Goal: Transaction & Acquisition: Purchase product/service

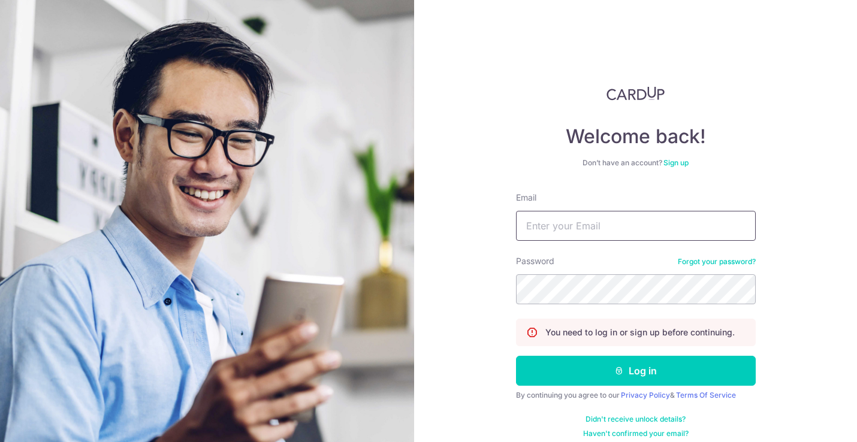
type input "[EMAIL_ADDRESS][DOMAIN_NAME]"
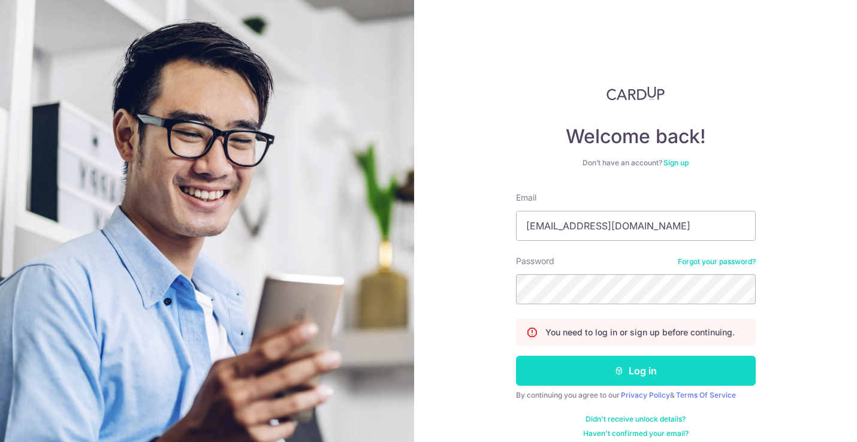
click at [620, 368] on icon "submit" at bounding box center [619, 371] width 10 height 10
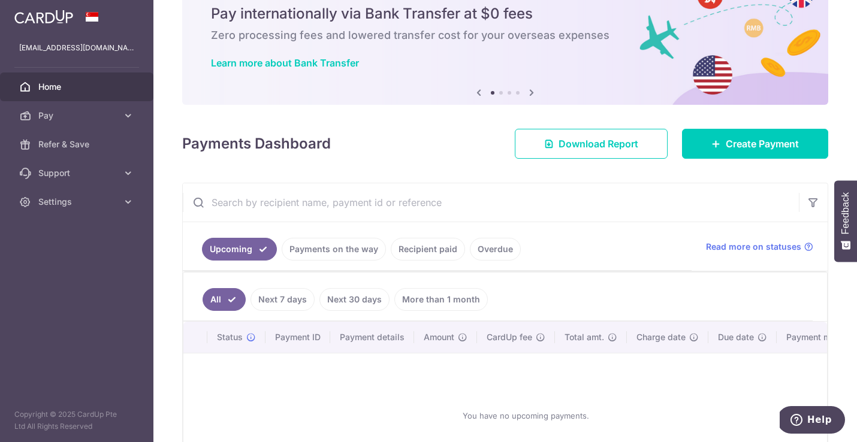
scroll to position [27, 0]
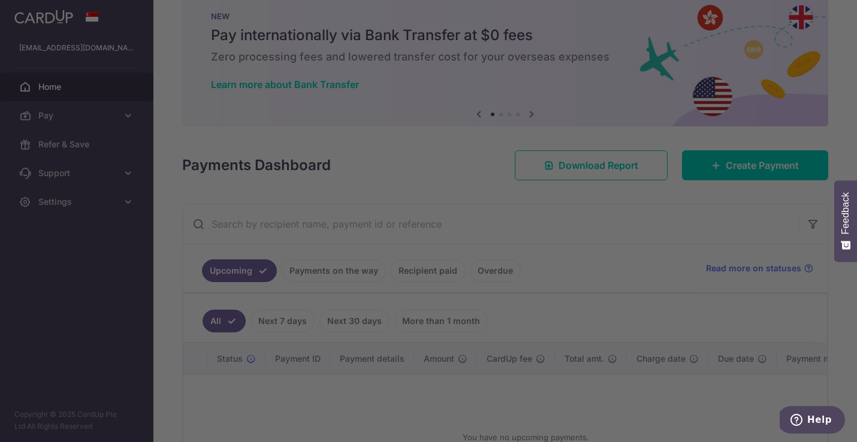
click at [739, 164] on div at bounding box center [432, 223] width 865 height 446
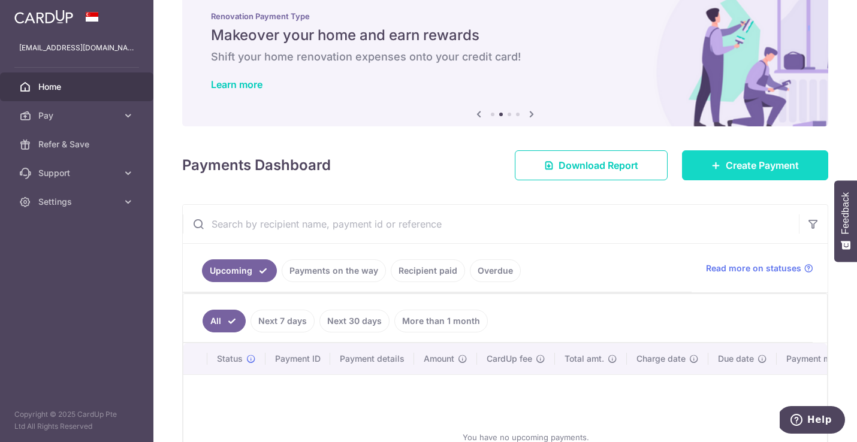
click at [730, 166] on span "Create Payment" at bounding box center [761, 165] width 73 height 14
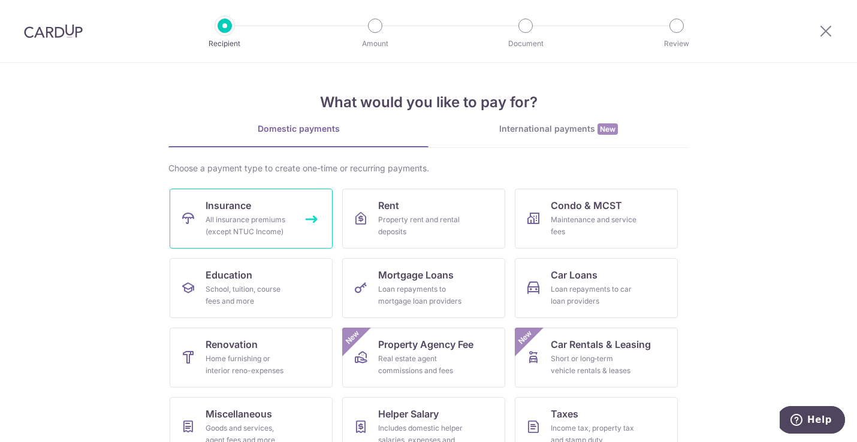
scroll to position [94, 0]
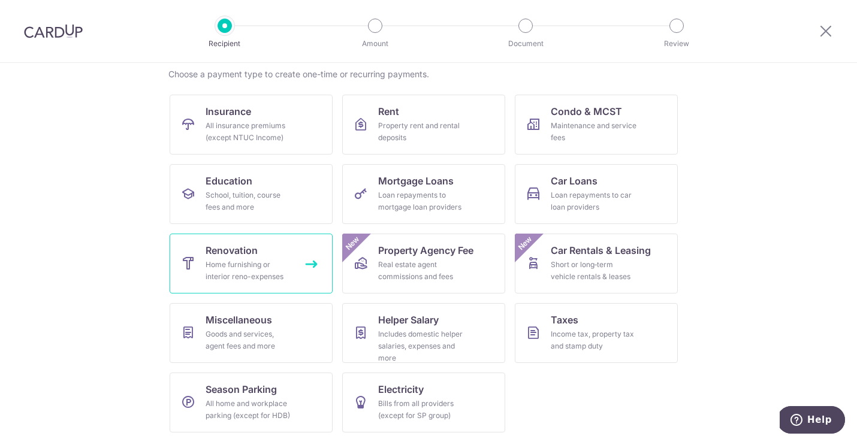
click at [250, 273] on div "Home furnishing or interior reno-expenses" at bounding box center [248, 271] width 86 height 24
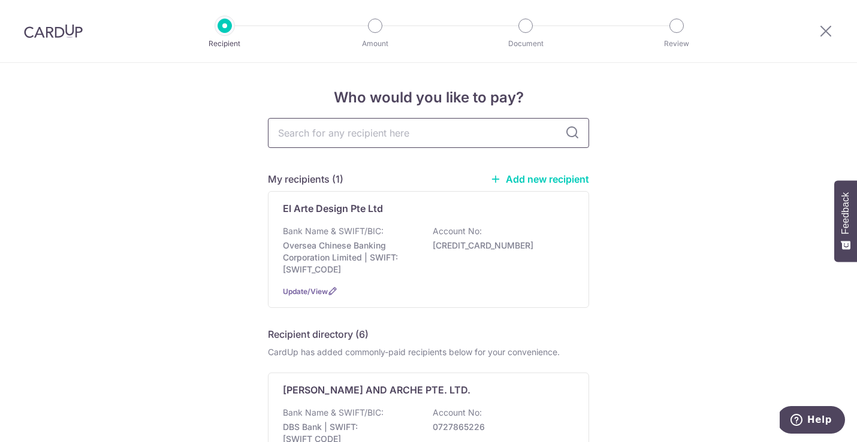
click at [417, 140] on input "text" at bounding box center [428, 133] width 321 height 30
type input "AZORA"
click at [569, 132] on icon at bounding box center [572, 133] width 14 height 14
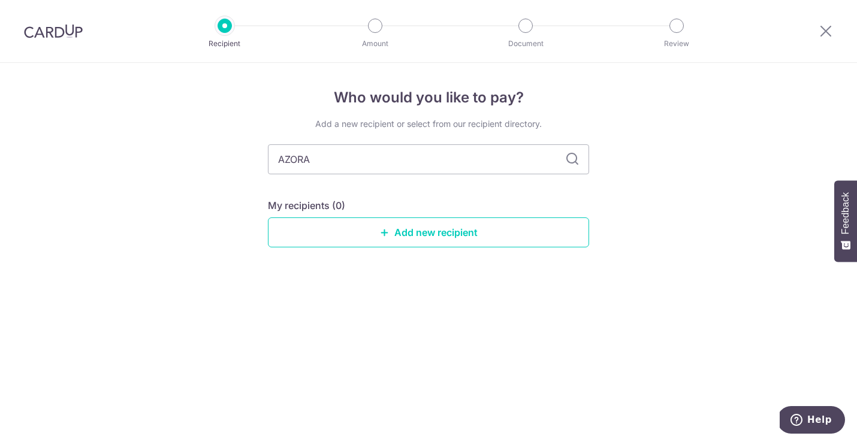
click at [411, 176] on div "Add a new recipient or select from our recipient directory. AZORA My recipients…" at bounding box center [428, 192] width 321 height 149
click at [413, 165] on input "AZORA" at bounding box center [428, 159] width 321 height 30
type input "Z"
type input "A"
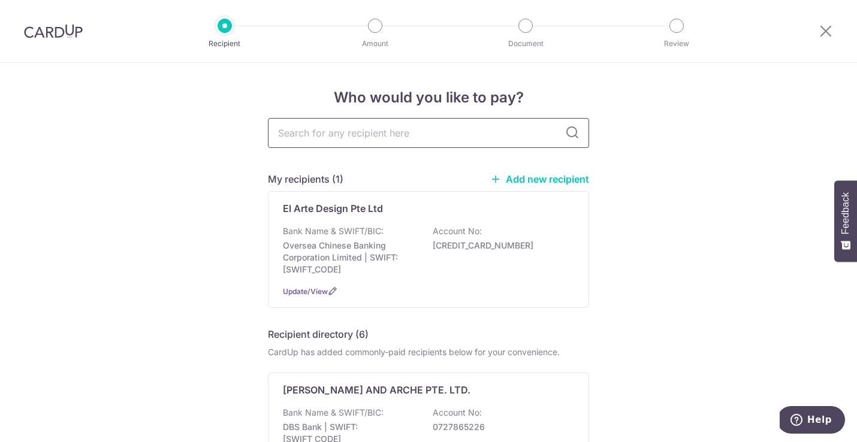
click at [381, 131] on input "text" at bounding box center [428, 133] width 321 height 30
type input "AZOra"
click at [563, 135] on input "AZOra" at bounding box center [428, 133] width 321 height 30
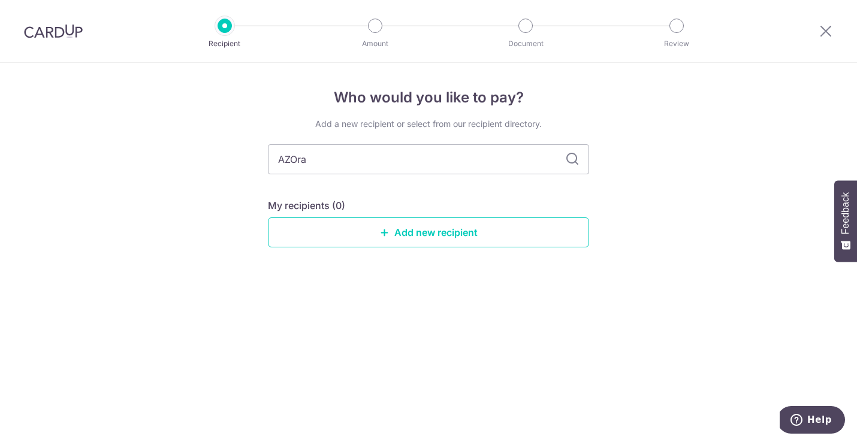
click at [576, 135] on div "Add a new recipient or select from our recipient directory. AZOra My recipients…" at bounding box center [428, 192] width 321 height 149
click at [471, 234] on link "Add new recipient" at bounding box center [428, 232] width 321 height 30
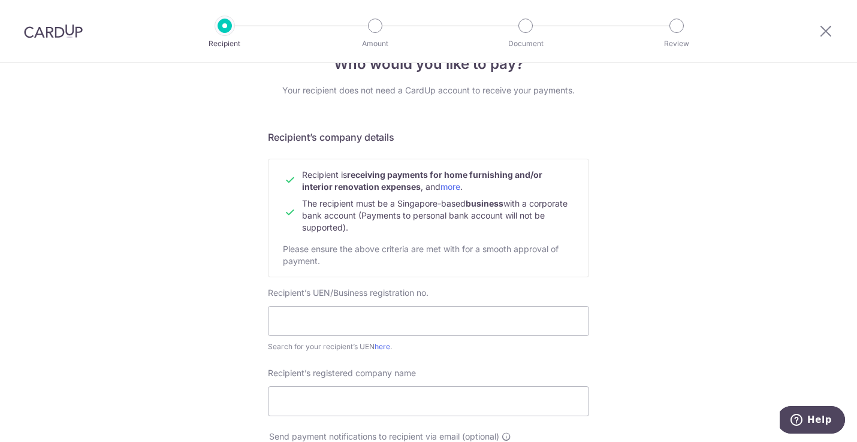
scroll to position [42, 0]
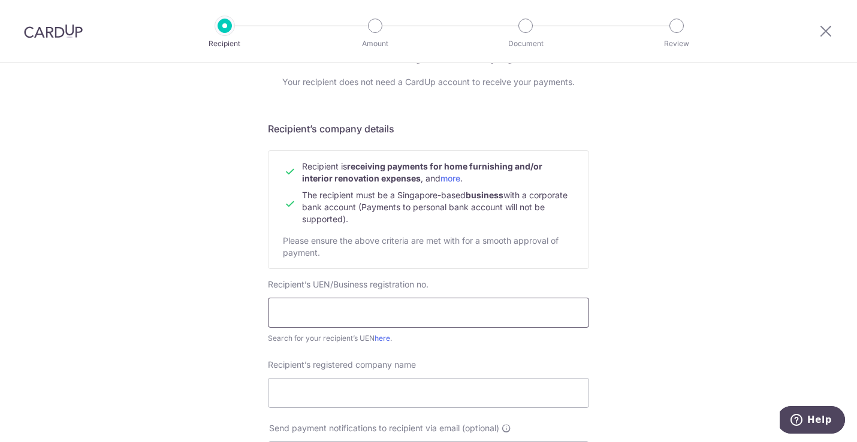
click at [388, 323] on input "text" at bounding box center [428, 313] width 321 height 30
type input "200908180W"
click at [326, 385] on input "Recipient’s registered company name" at bounding box center [428, 393] width 321 height 30
click at [482, 304] on input "200908180W" at bounding box center [428, 313] width 321 height 30
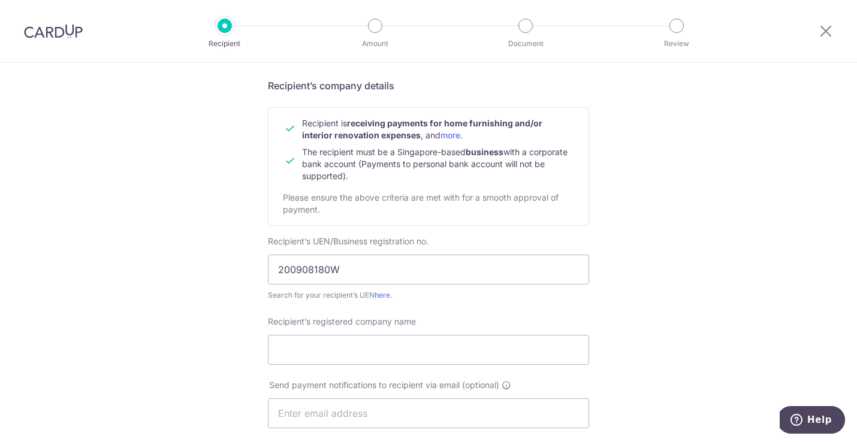
click at [391, 301] on form "Recipient’s company details Recipient is receiving payments for home furnishing…" at bounding box center [428, 450] width 321 height 744
click at [388, 299] on div "Search for your recipient’s UEN here ." at bounding box center [428, 295] width 321 height 12
click at [383, 295] on link "here" at bounding box center [382, 295] width 16 height 9
drag, startPoint x: 351, startPoint y: 264, endPoint x: 256, endPoint y: 264, distance: 94.6
click at [256, 264] on div "Who would you like to pay? Your recipient does not need a CardUp account to rec…" at bounding box center [428, 428] width 857 height 901
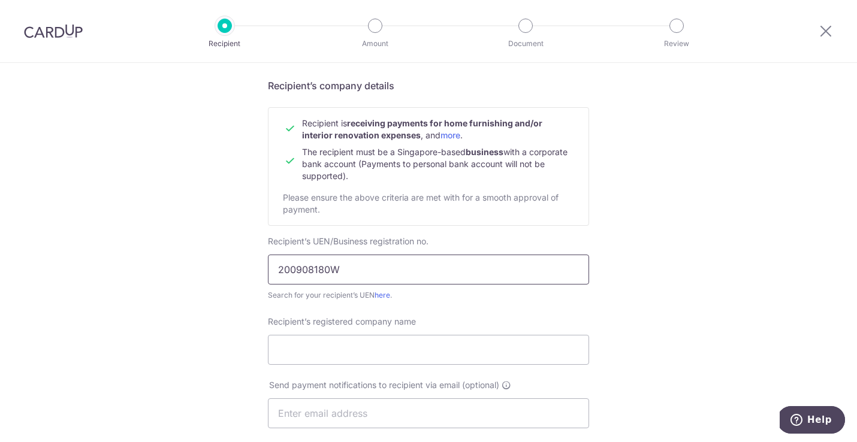
scroll to position [201, 0]
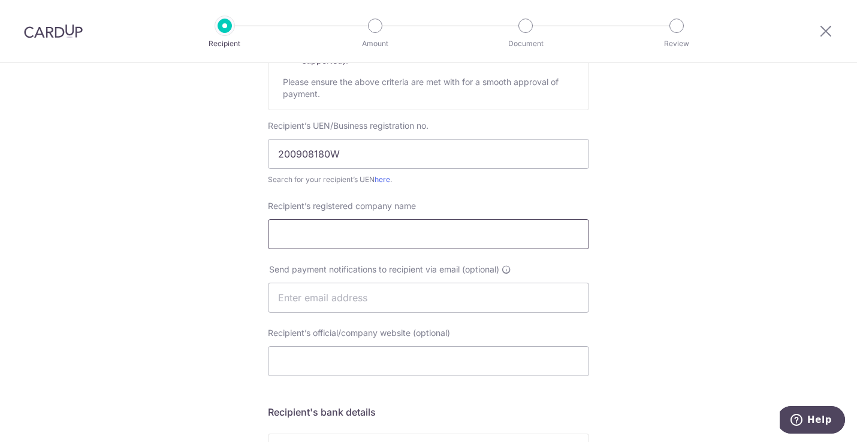
click at [344, 225] on input "Recipient’s registered company name" at bounding box center [428, 234] width 321 height 30
type input "a"
type input "AZORA CURTAIN PTE LTD"
click at [389, 297] on input "text" at bounding box center [428, 298] width 321 height 30
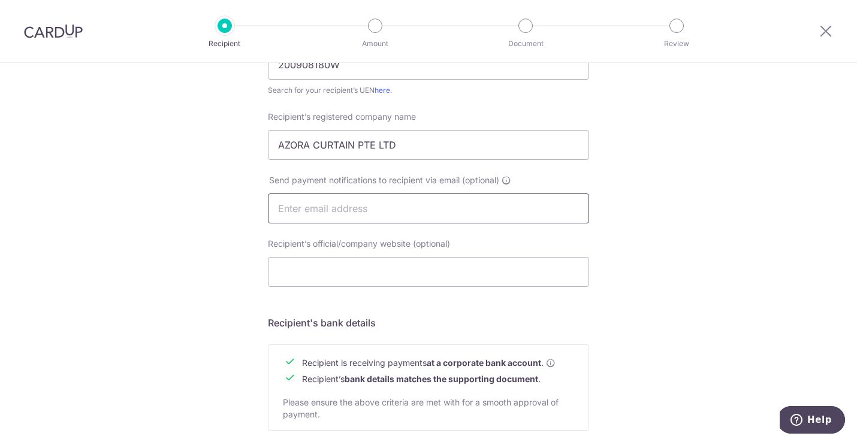
scroll to position [300, 0]
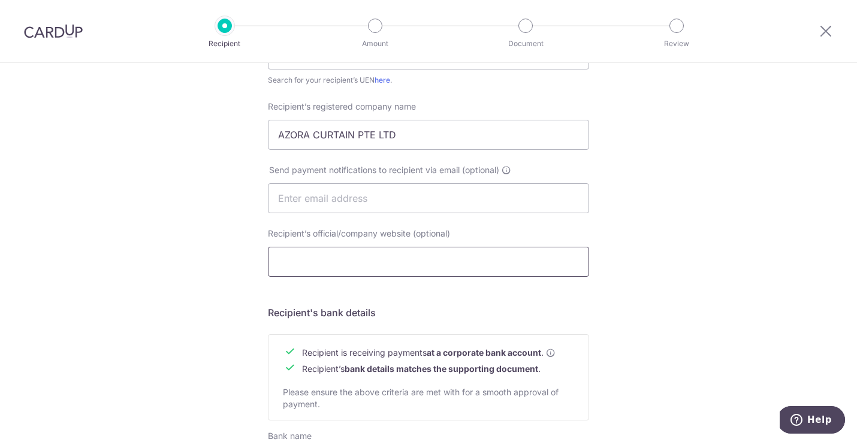
click at [326, 265] on input "Recipient’s official/company website (optional)" at bounding box center [428, 262] width 321 height 30
click at [347, 201] on input "text" at bounding box center [428, 198] width 321 height 30
click at [289, 265] on input "Recipient’s official/company website (optional)" at bounding box center [428, 262] width 321 height 30
click at [454, 235] on div "Recipient’s official/company website (optional)" at bounding box center [428, 252] width 321 height 49
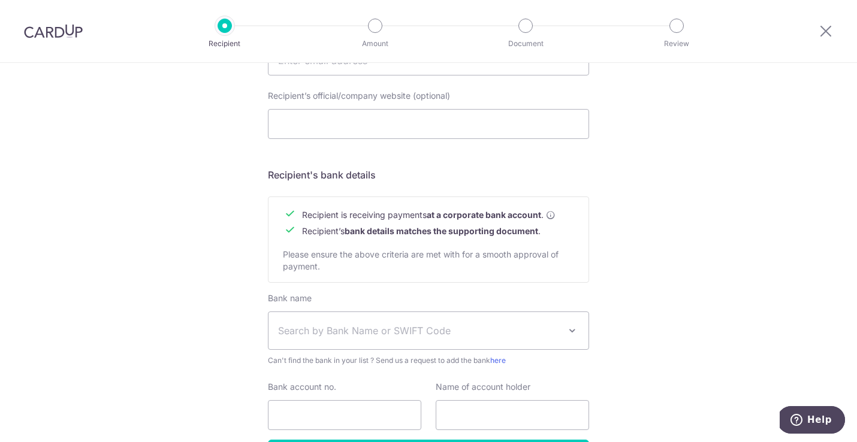
scroll to position [522, 0]
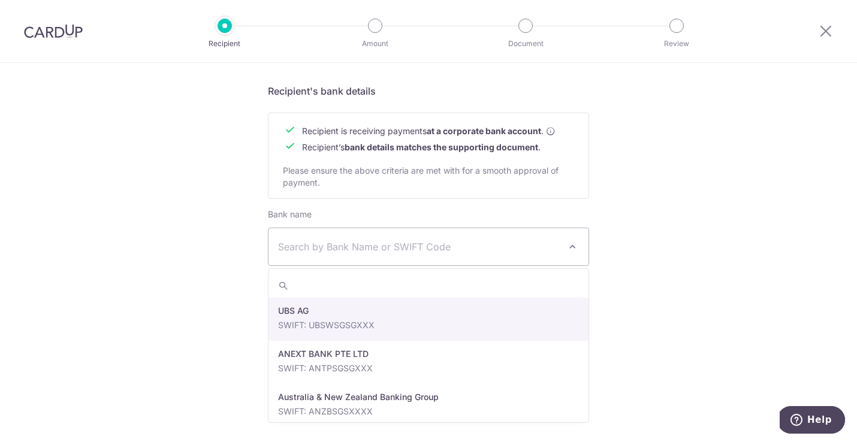
click at [411, 257] on span "Search by Bank Name or SWIFT Code" at bounding box center [428, 246] width 320 height 37
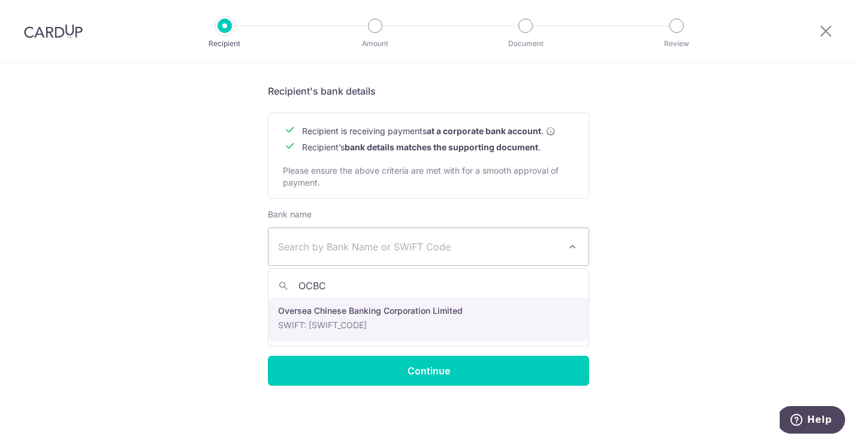
type input "OCBC"
select select "12"
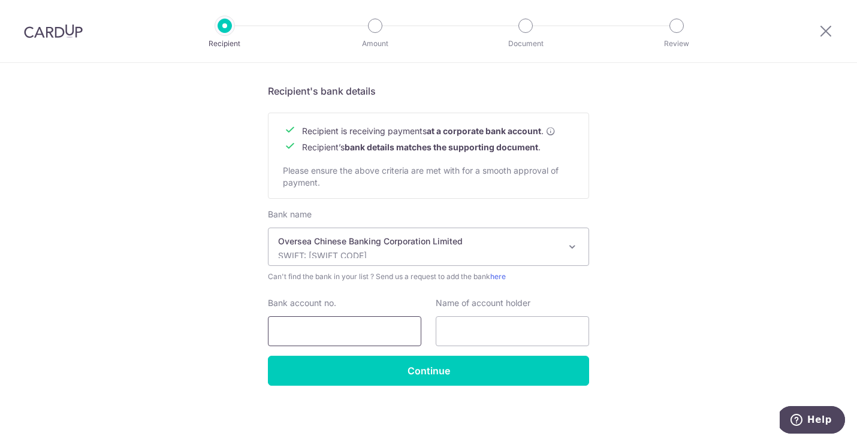
click at [371, 325] on input "Bank account no." at bounding box center [344, 331] width 153 height 30
type input "516728409001"
click at [494, 334] on input "text" at bounding box center [511, 331] width 153 height 30
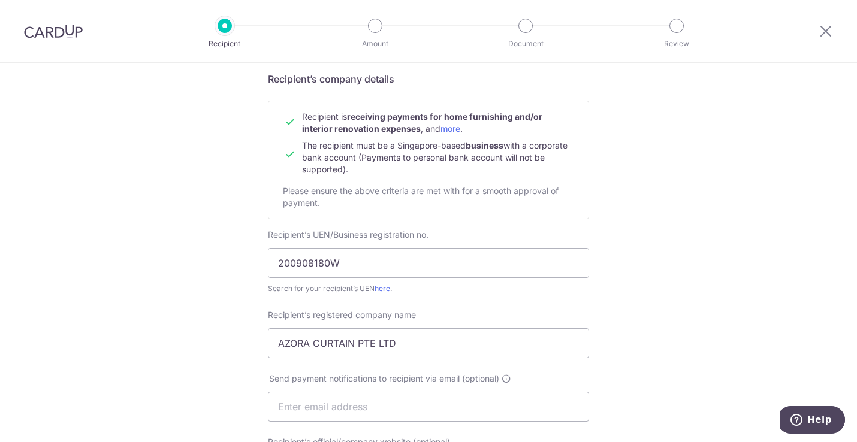
scroll to position [91, 0]
click at [320, 339] on input "AZORA CURTAIN PTE LTD" at bounding box center [428, 344] width 321 height 30
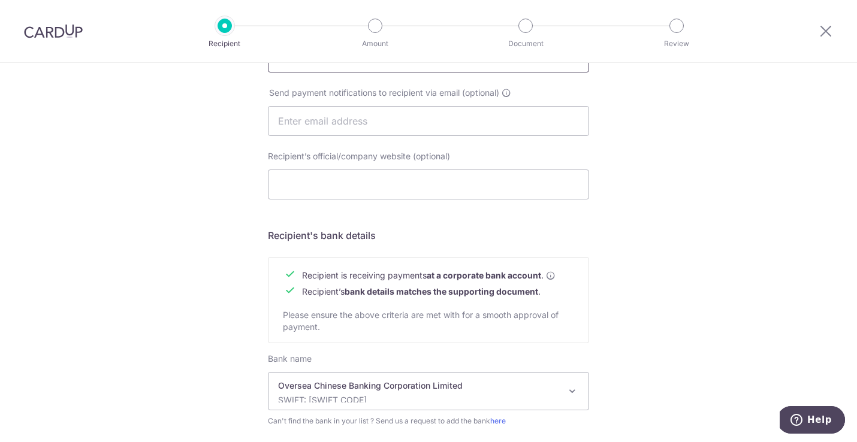
scroll to position [522, 0]
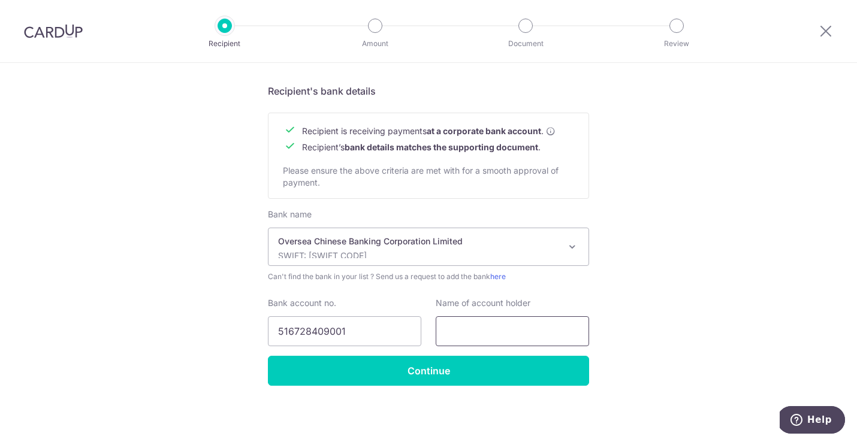
click at [500, 326] on input "text" at bounding box center [511, 331] width 153 height 30
paste input "AZORA CURTAIN PTE LTD"
type input "AZORA CURTAIN PTE LTD"
click at [292, 332] on input "516728409001" at bounding box center [344, 331] width 153 height 30
click at [311, 334] on input "516728409001" at bounding box center [344, 331] width 153 height 30
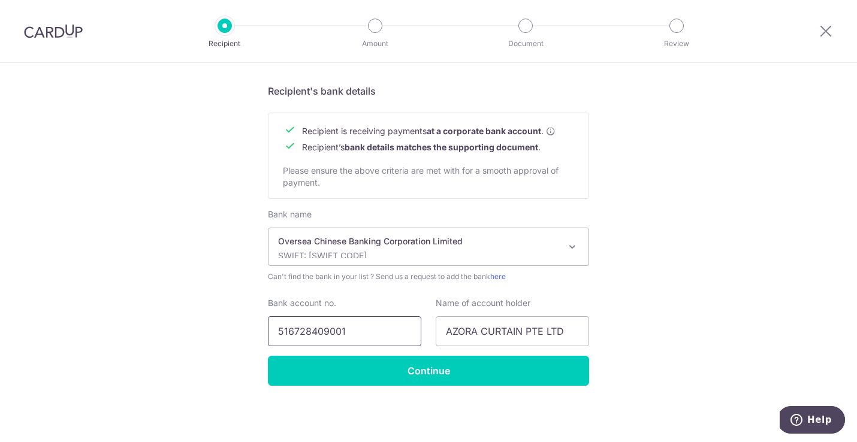
click at [329, 331] on input "516728409001" at bounding box center [344, 331] width 153 height 30
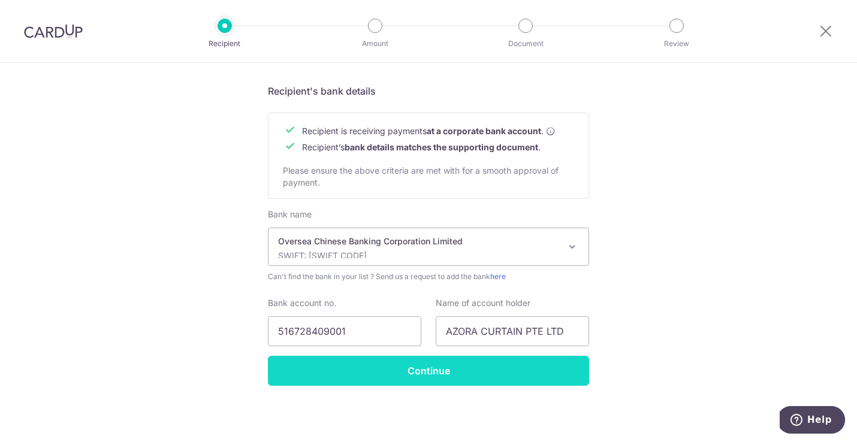
click at [416, 376] on input "Continue" at bounding box center [428, 371] width 321 height 30
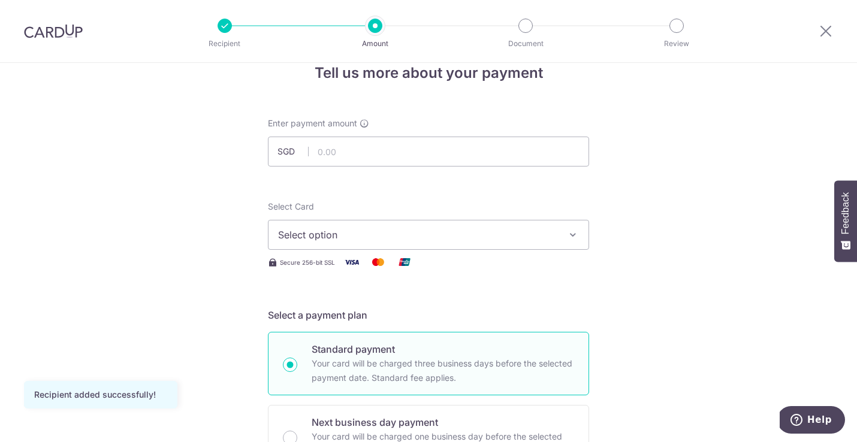
scroll to position [29, 0]
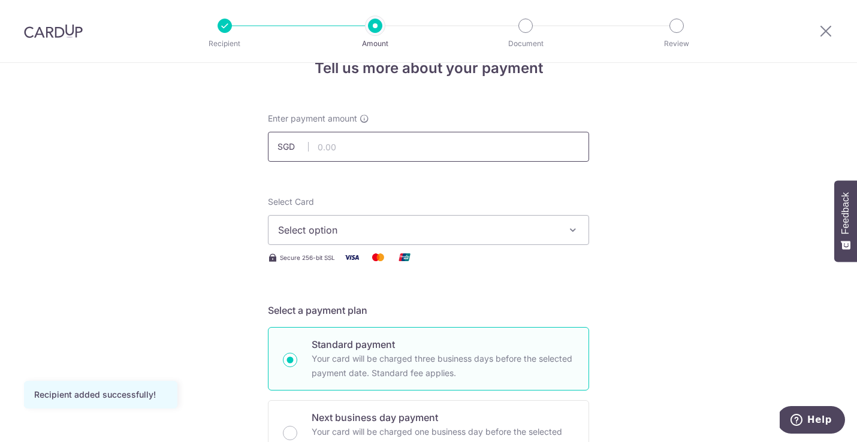
click at [383, 149] on input "text" at bounding box center [428, 147] width 321 height 30
type input "4,948.60"
click at [503, 205] on div "Select Card Select option Add credit card Your Cards **** 6575" at bounding box center [428, 220] width 321 height 49
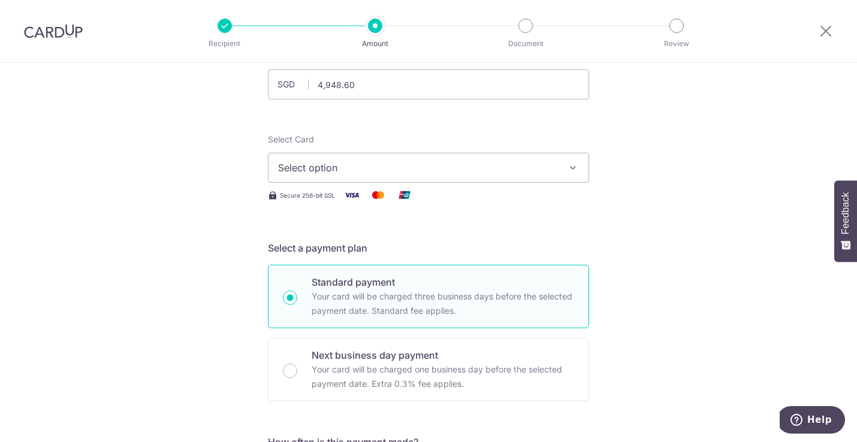
click at [457, 177] on button "Select option" at bounding box center [428, 168] width 321 height 30
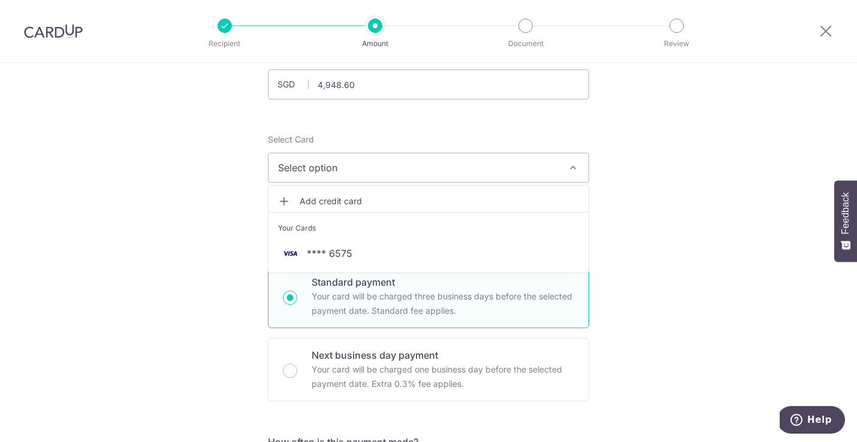
click at [446, 207] on link "Add credit card" at bounding box center [428, 201] width 320 height 22
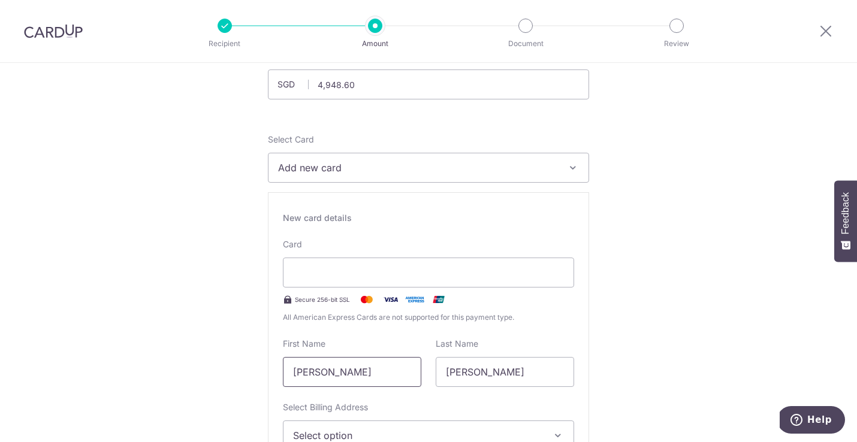
click at [335, 373] on input "Wee Qin" at bounding box center [352, 372] width 138 height 30
type input "c"
type input "CLIFF"
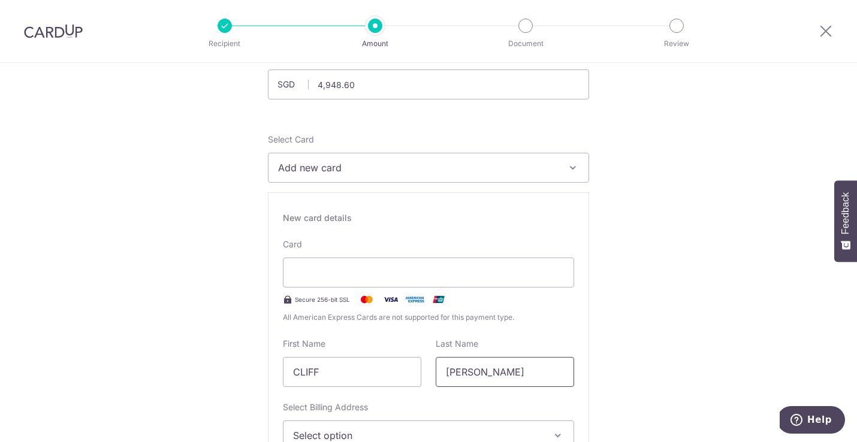
click at [453, 373] on input "[PERSON_NAME]" at bounding box center [504, 372] width 138 height 30
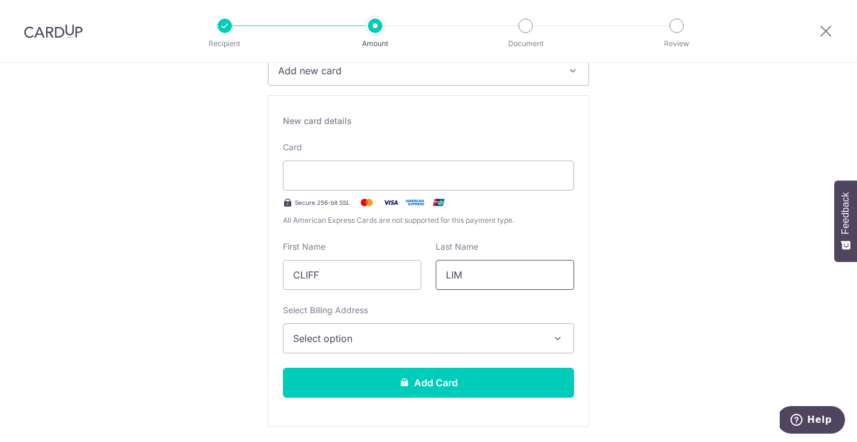
scroll to position [192, 0]
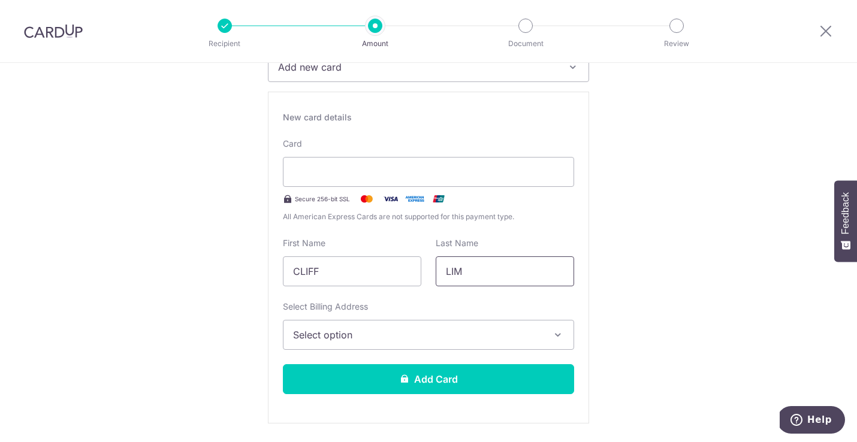
type input "LIM"
click at [340, 334] on span "Select option" at bounding box center [417, 335] width 249 height 14
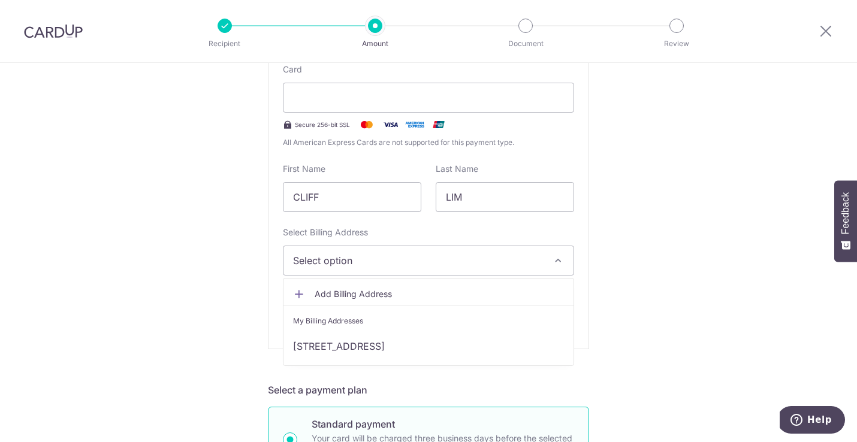
scroll to position [270, 0]
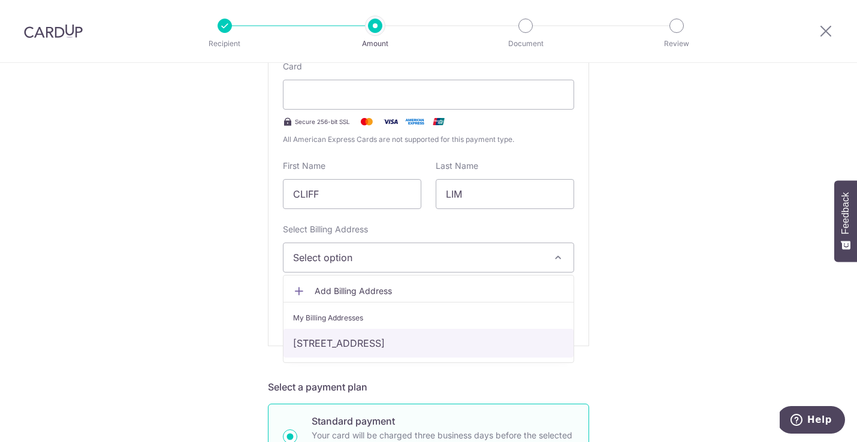
click at [346, 340] on link "[STREET_ADDRESS]" at bounding box center [428, 343] width 290 height 29
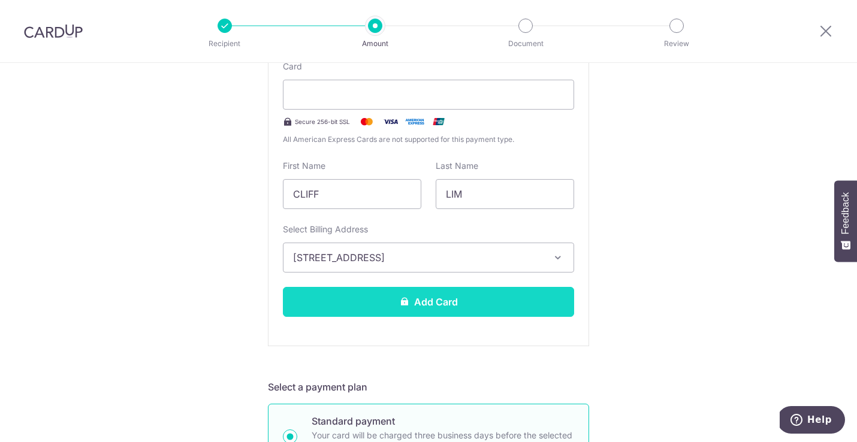
click at [474, 313] on button "Add Card" at bounding box center [428, 302] width 291 height 30
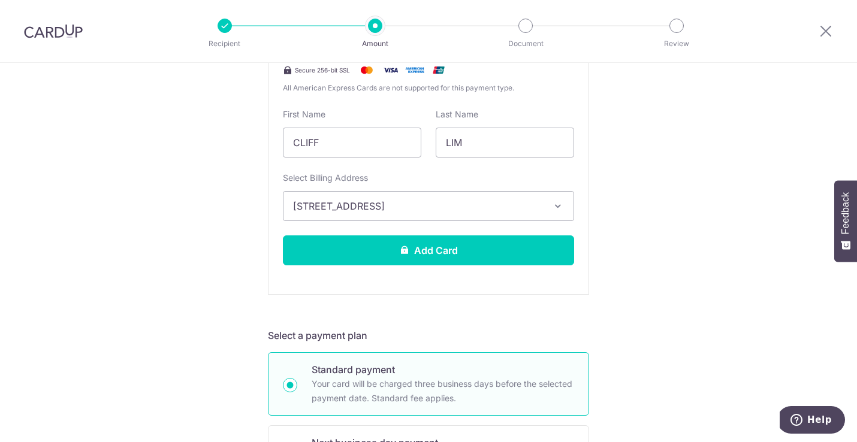
scroll to position [353, 0]
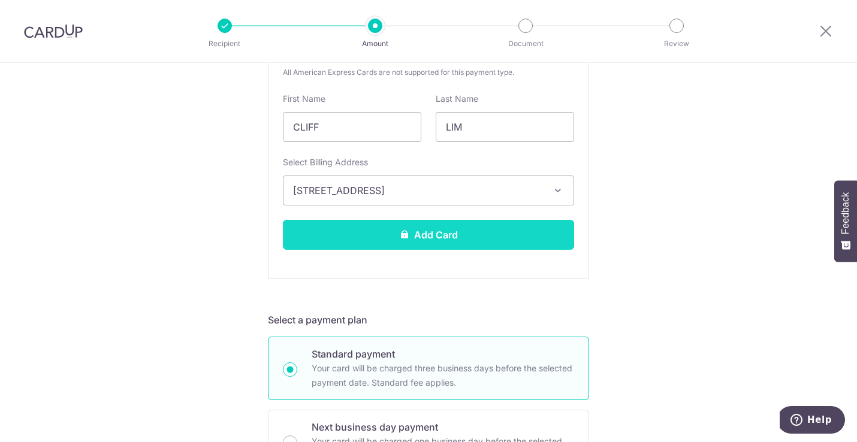
click at [412, 238] on button "Add Card" at bounding box center [428, 235] width 291 height 30
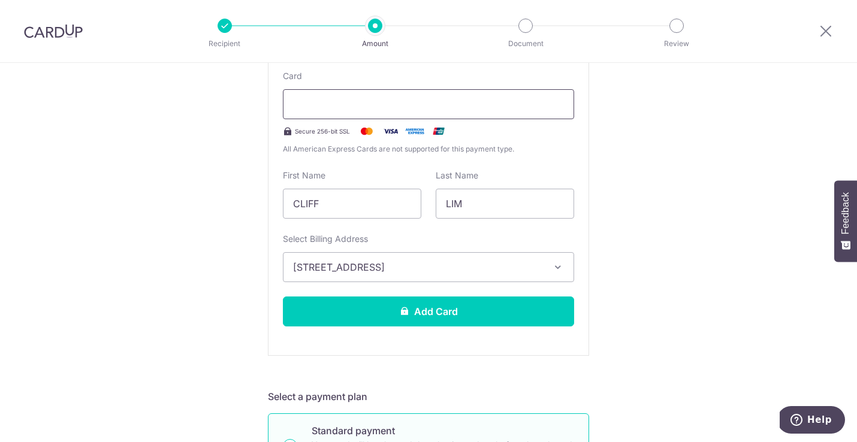
scroll to position [270, 0]
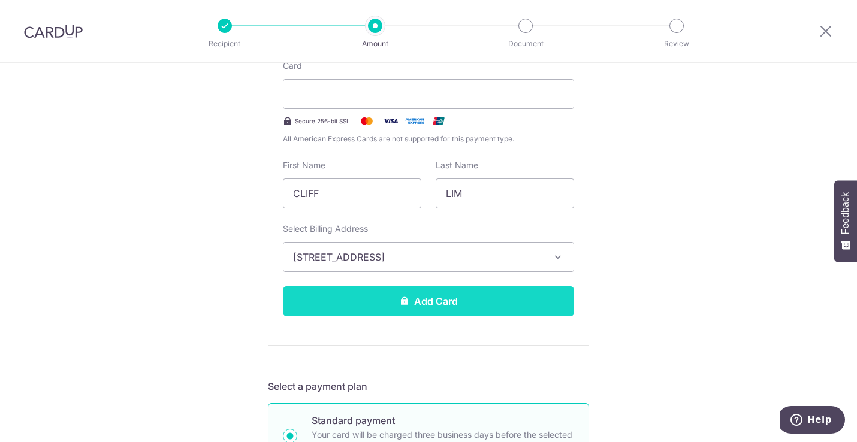
click at [447, 311] on button "Add Card" at bounding box center [428, 301] width 291 height 30
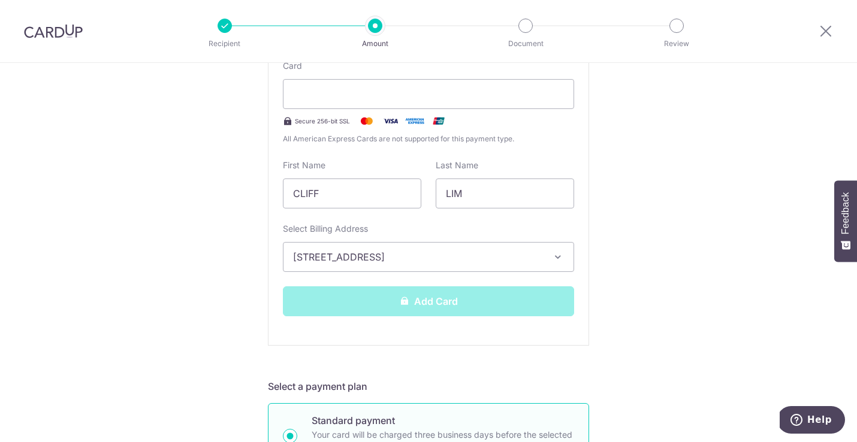
click at [427, 303] on div "Add Card" at bounding box center [428, 301] width 305 height 30
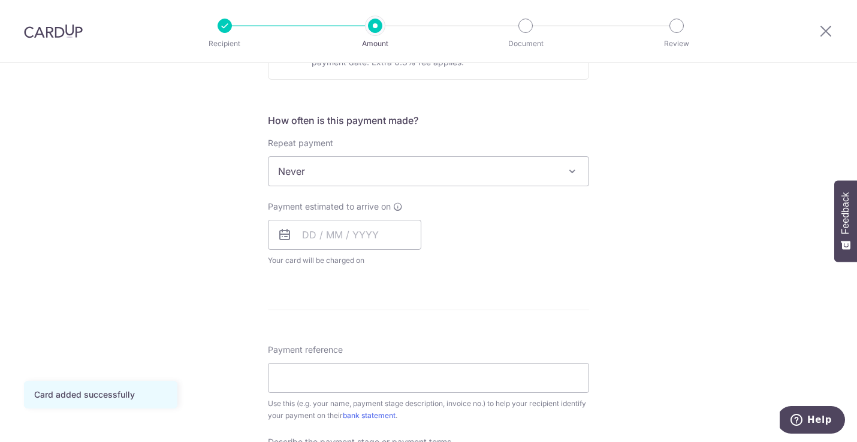
scroll to position [419, 0]
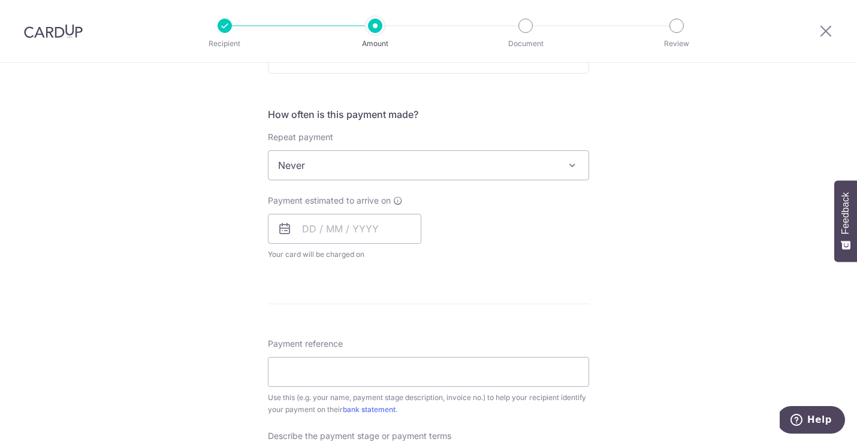
click at [358, 173] on span "Never" at bounding box center [428, 165] width 320 height 29
click at [341, 228] on input "text" at bounding box center [344, 229] width 153 height 30
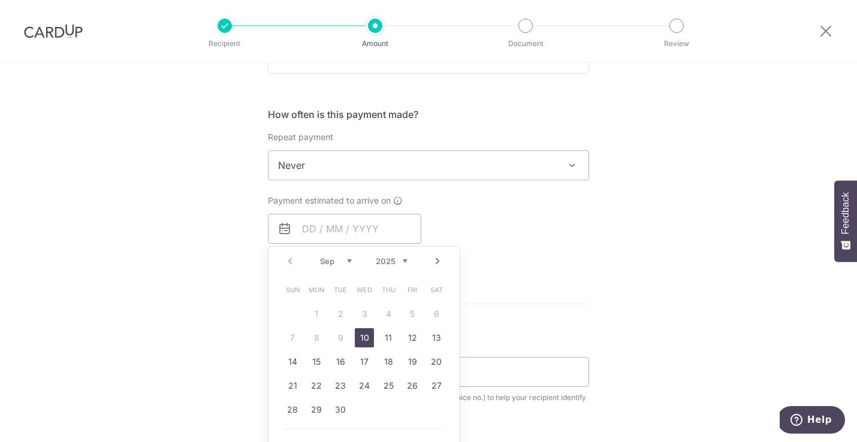
click at [362, 335] on link "10" at bounding box center [364, 337] width 19 height 19
type input "10/09/2025"
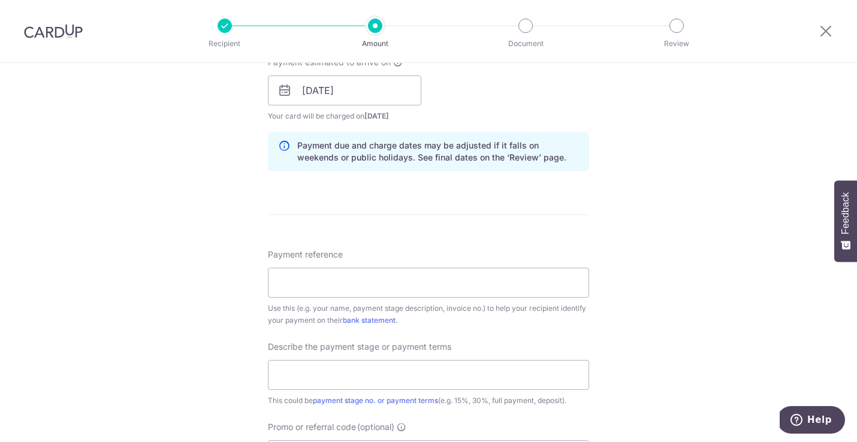
scroll to position [566, 0]
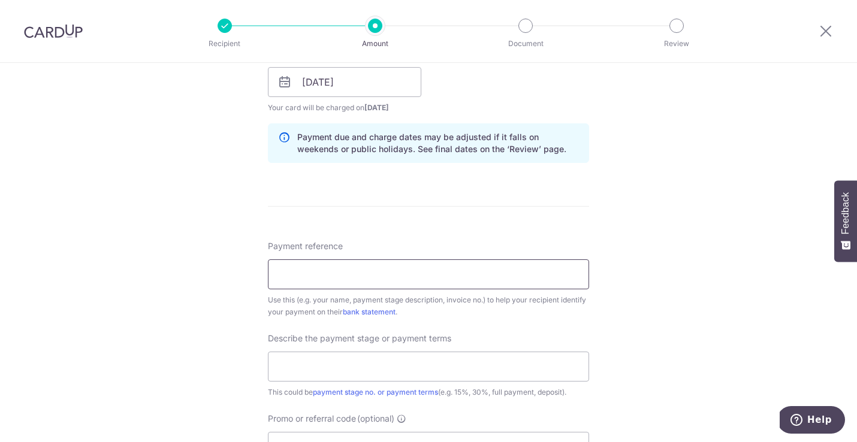
click at [362, 281] on input "Payment reference" at bounding box center [428, 274] width 321 height 30
click at [333, 274] on input "54837 Shauna & Cliff" at bounding box center [428, 274] width 321 height 30
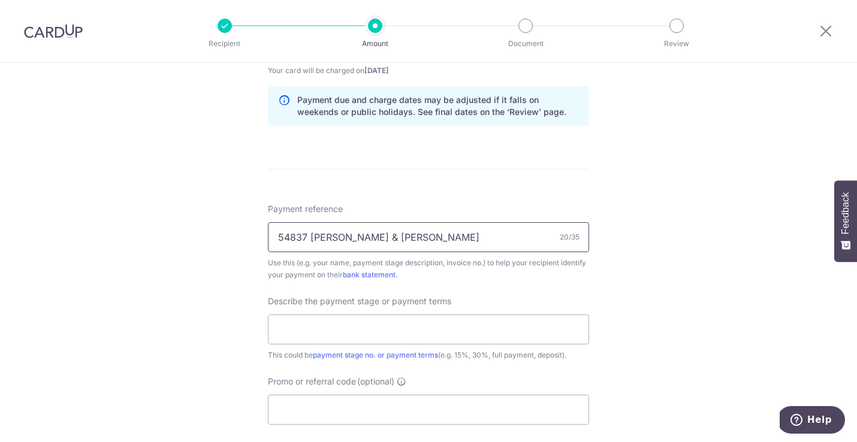
scroll to position [604, 0]
type input "54837 Shanna & Cliff"
click at [311, 334] on input "text" at bounding box center [428, 329] width 321 height 30
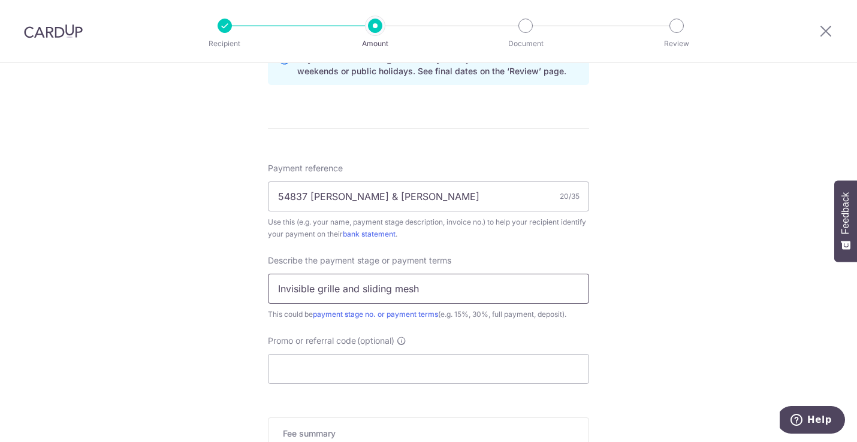
scroll to position [674, 0]
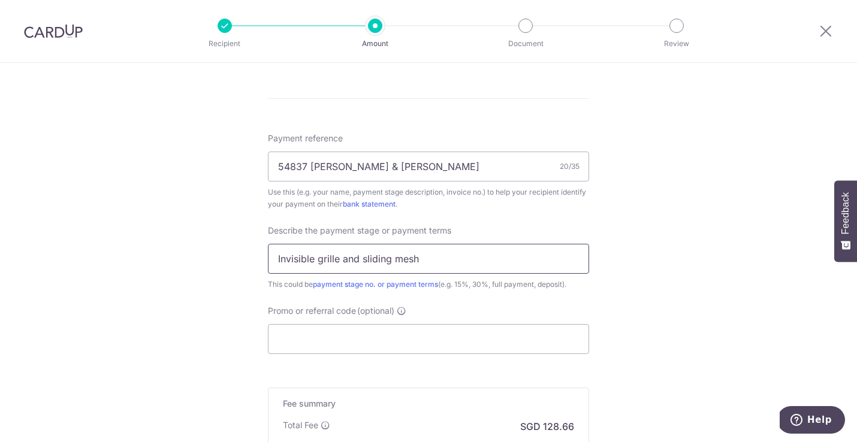
click at [317, 265] on input "Invisible grille and sliding mesh" at bounding box center [428, 259] width 321 height 30
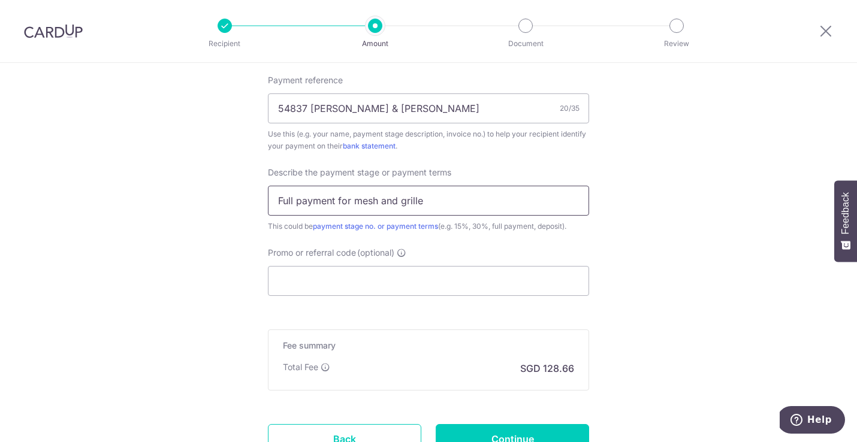
scroll to position [735, 0]
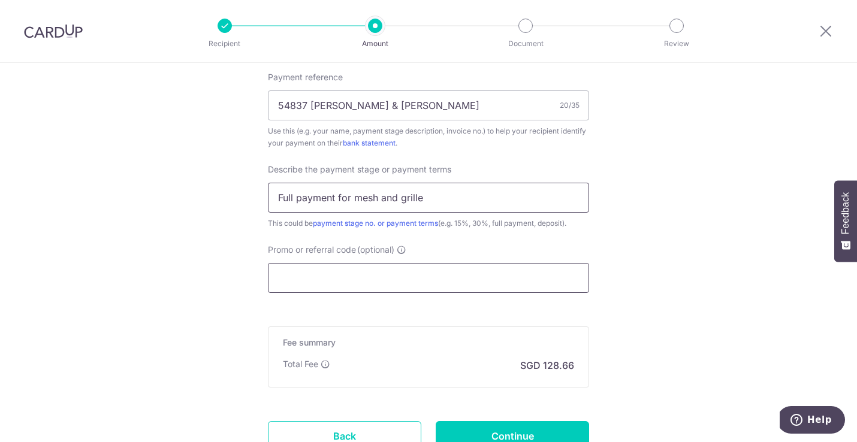
type input "Full payment for mesh and grille"
click at [310, 291] on input "Promo or referral code (optional)" at bounding box center [428, 278] width 321 height 30
paste input "AZORA CURTAIN PTE LTD"
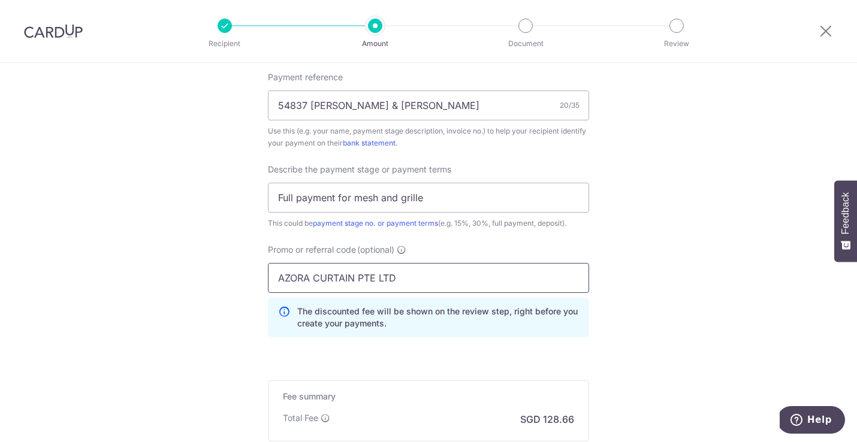
click at [401, 285] on input "AZORA CURTAIN PTE LTD" at bounding box center [428, 278] width 321 height 30
click at [329, 279] on input "RENO" at bounding box center [428, 278] width 321 height 30
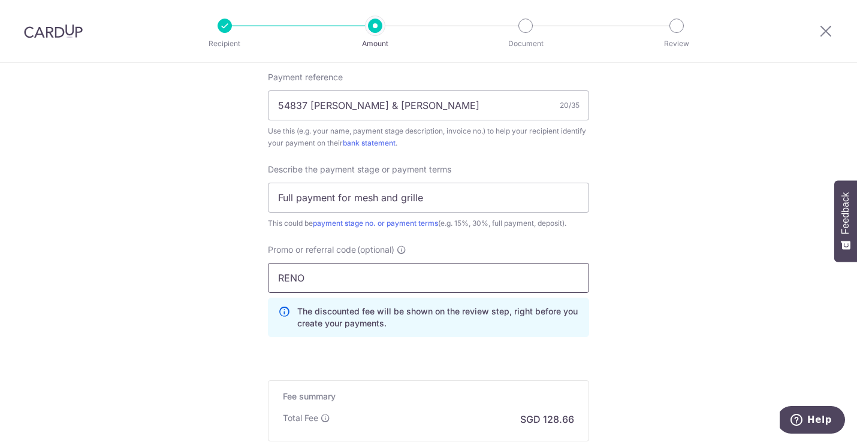
click at [329, 279] on input "RENO" at bounding box center [428, 278] width 321 height 30
paste input "25ONE"
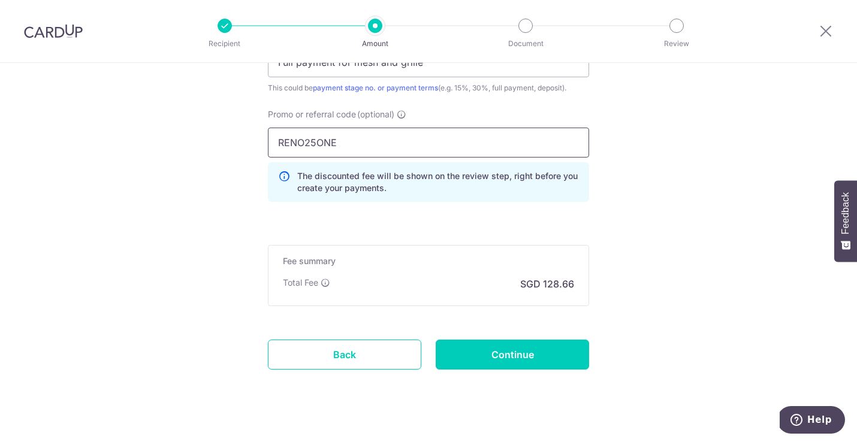
scroll to position [872, 0]
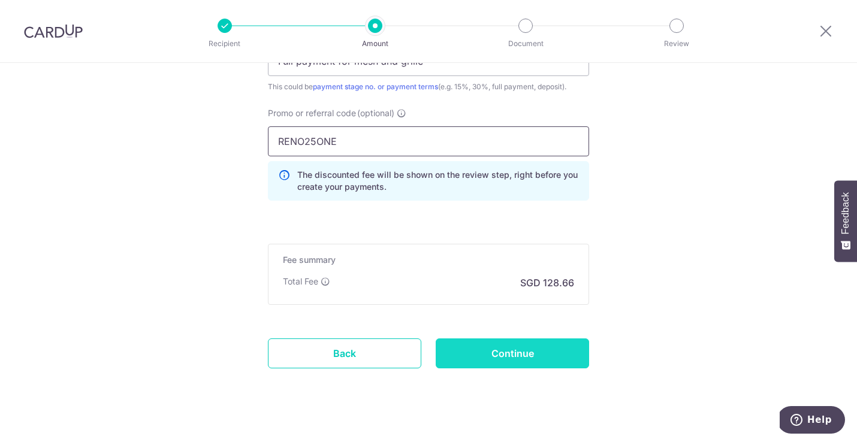
type input "RENO25ONE"
click at [497, 354] on input "Continue" at bounding box center [511, 353] width 153 height 30
type input "Create Schedule"
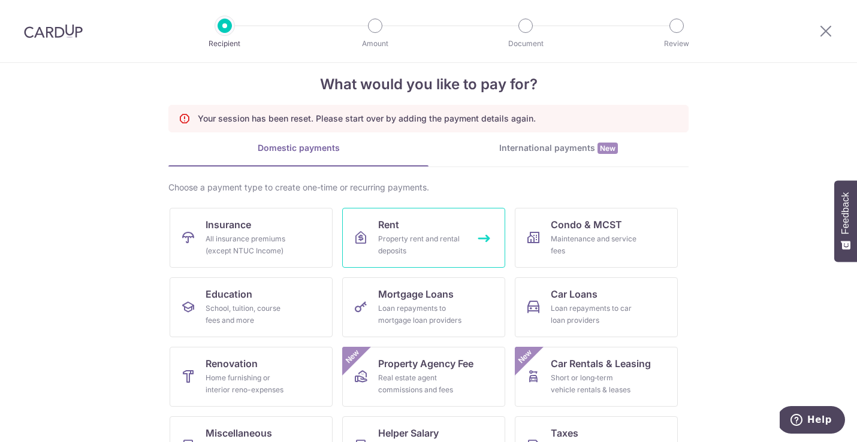
scroll to position [11, 0]
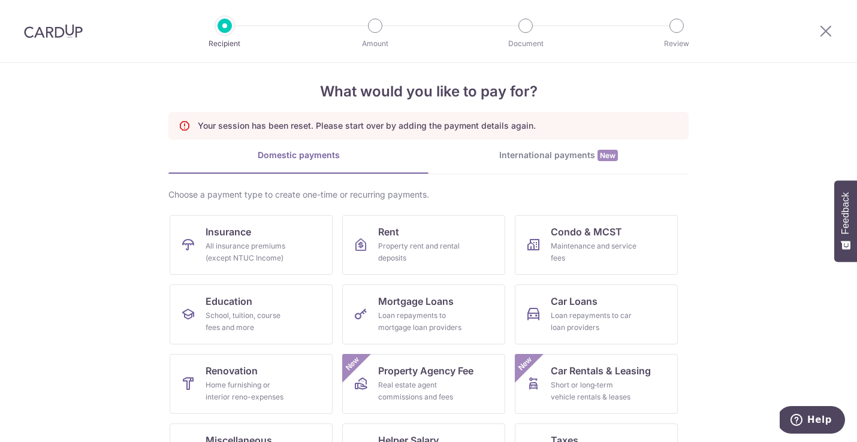
click at [60, 22] on div at bounding box center [53, 31] width 107 height 62
click at [56, 38] on img at bounding box center [53, 31] width 59 height 14
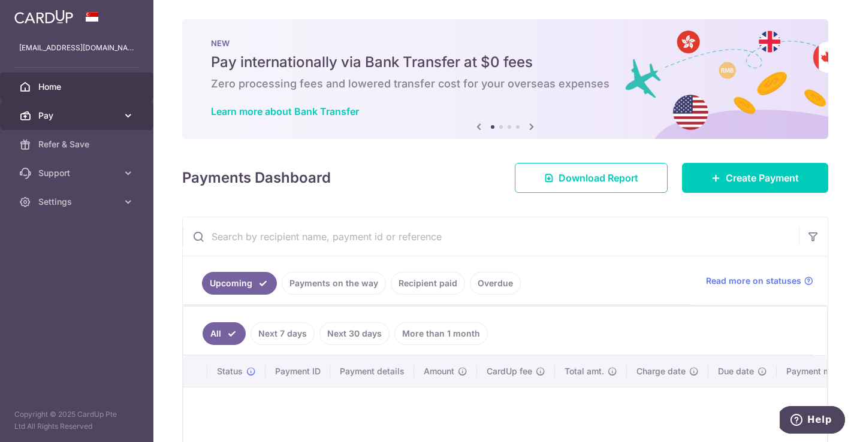
click at [69, 117] on span "Pay" at bounding box center [77, 116] width 79 height 12
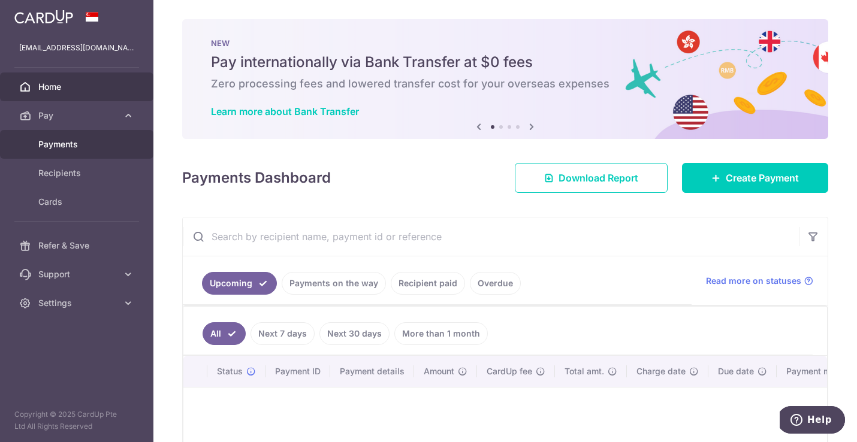
click at [74, 153] on link "Payments" at bounding box center [76, 144] width 153 height 29
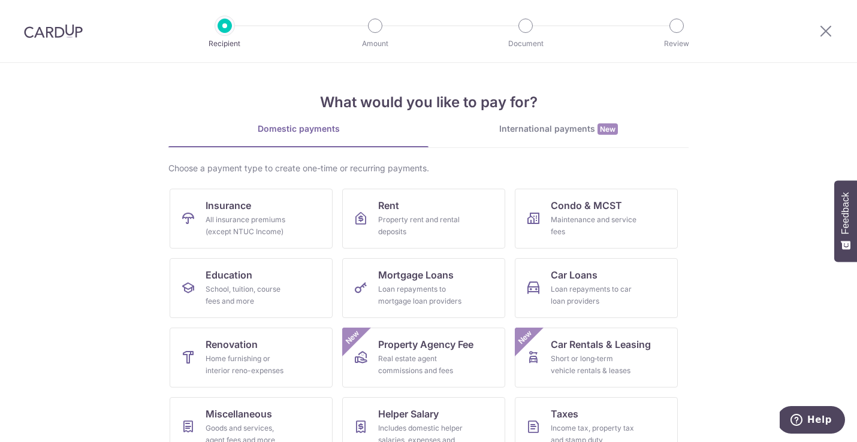
scroll to position [59, 0]
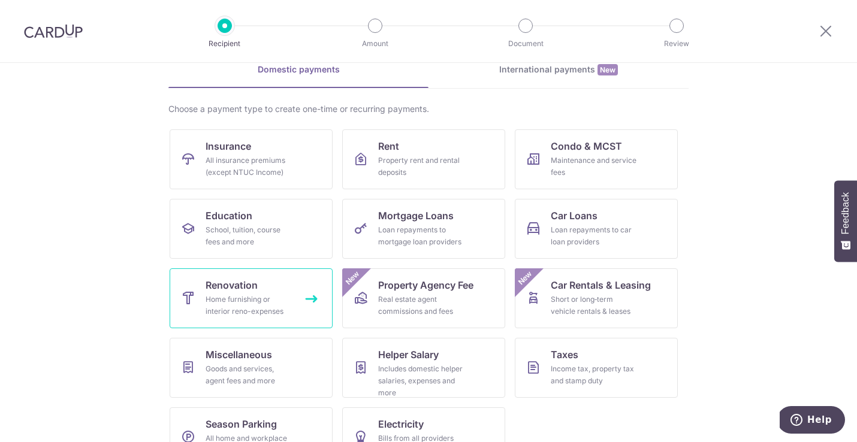
click at [243, 306] on div "Home furnishing or interior reno-expenses" at bounding box center [248, 306] width 86 height 24
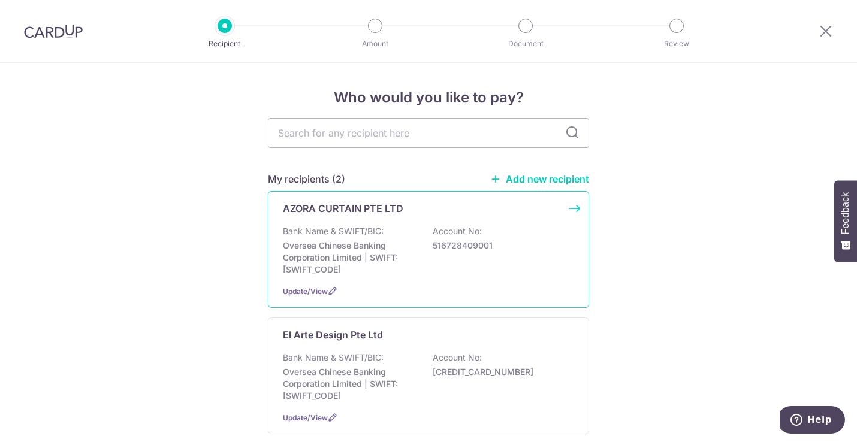
click at [326, 280] on div "AZORA CURTAIN PTE LTD Bank Name & SWIFT/BIC: Oversea Chinese Banking Corporatio…" at bounding box center [428, 249] width 321 height 117
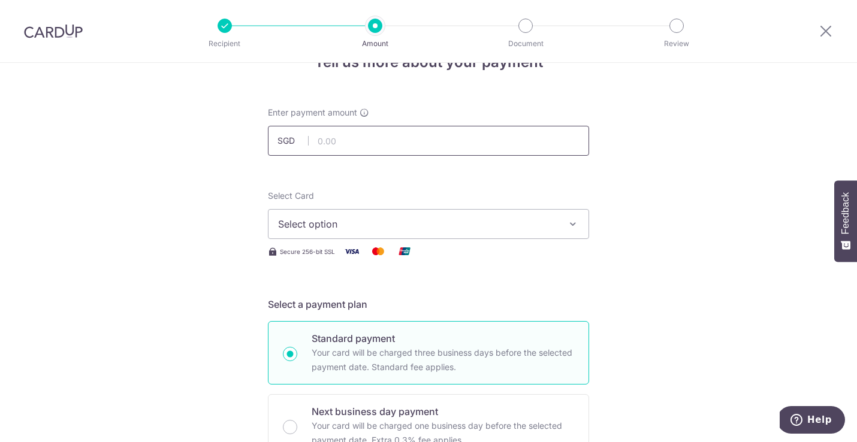
click at [406, 146] on input "text" at bounding box center [428, 141] width 321 height 30
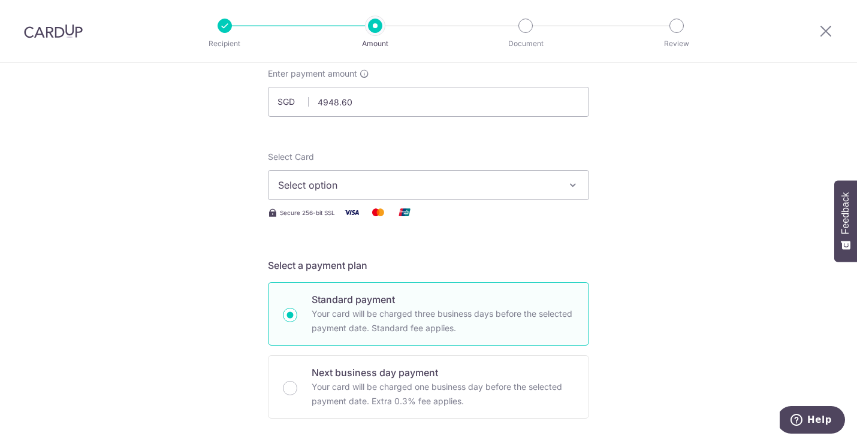
type input "4,948.60"
click at [473, 177] on button "Select option" at bounding box center [428, 185] width 321 height 30
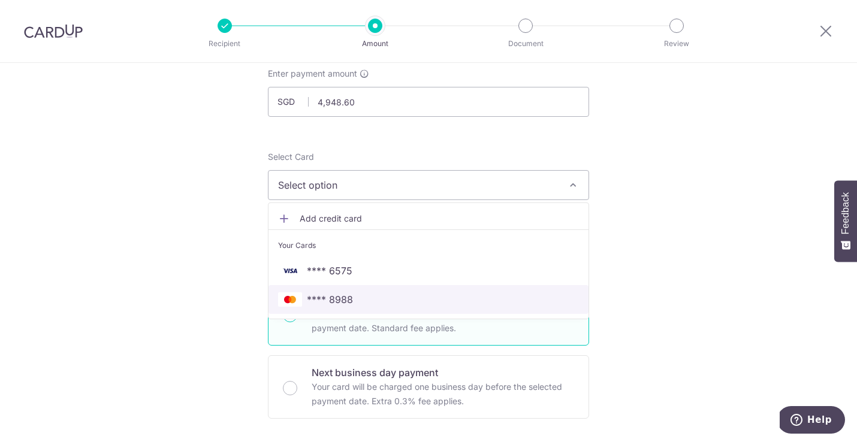
click at [384, 299] on span "**** 8988" at bounding box center [428, 299] width 301 height 14
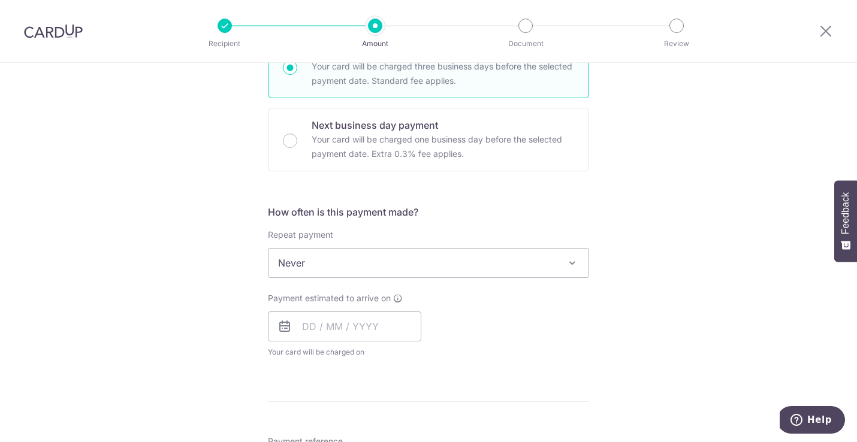
scroll to position [338, 0]
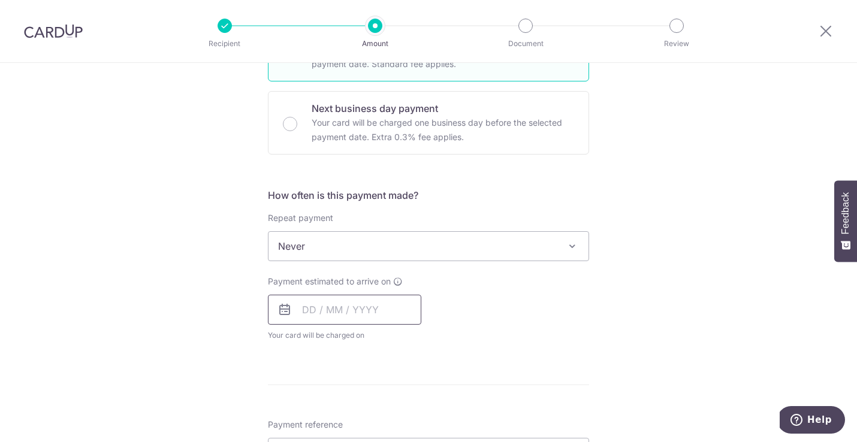
click at [335, 310] on input "text" at bounding box center [344, 310] width 153 height 30
click at [370, 417] on link "10" at bounding box center [364, 418] width 19 height 19
type input "[DATE]"
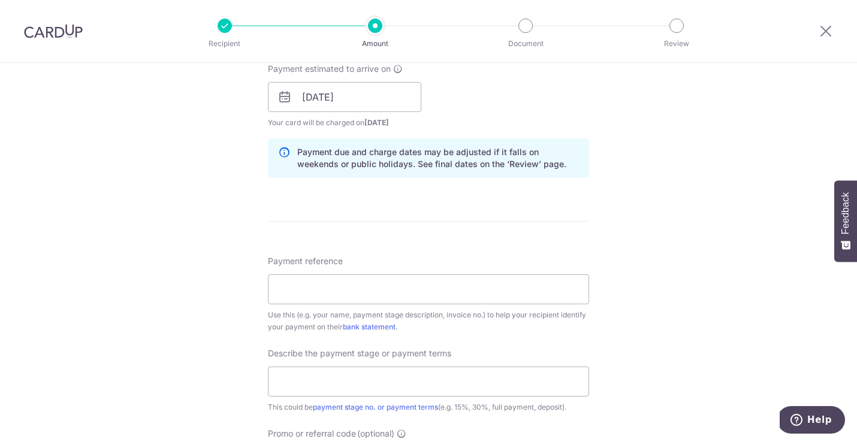
scroll to position [631, 0]
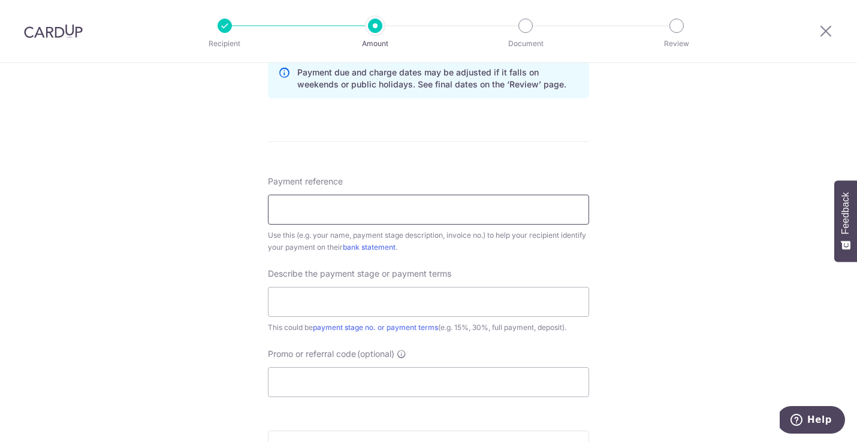
click at [318, 211] on input "Payment reference" at bounding box center [428, 210] width 321 height 30
click at [364, 297] on input "text" at bounding box center [428, 302] width 321 height 30
click at [333, 211] on input "54837 Shanna & Cliff" at bounding box center [428, 210] width 321 height 30
type input "54837 [PERSON_NAME] & [PERSON_NAME]"
click at [338, 294] on input "text" at bounding box center [428, 302] width 321 height 30
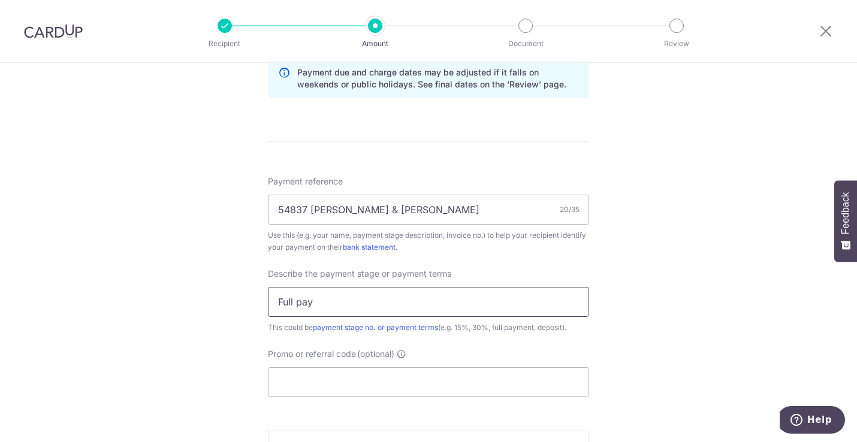
type input "Full payment for mesh and grille"
click at [329, 374] on input "Promo or referral code (optional)" at bounding box center [428, 382] width 321 height 30
paste input "RENO25ONE"
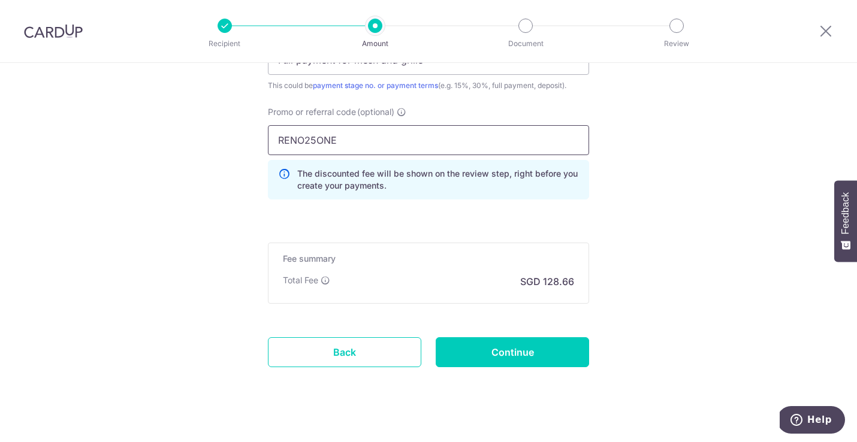
scroll to position [877, 0]
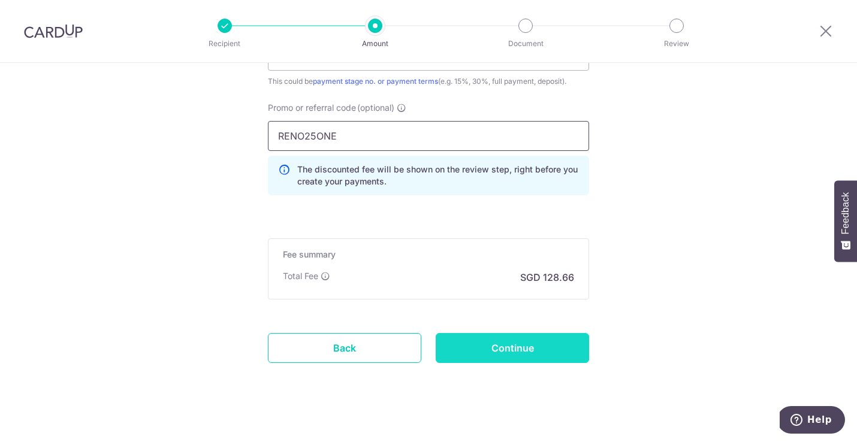
type input "RENO25ONE"
click at [486, 359] on input "Continue" at bounding box center [511, 348] width 153 height 30
type input "Create Schedule"
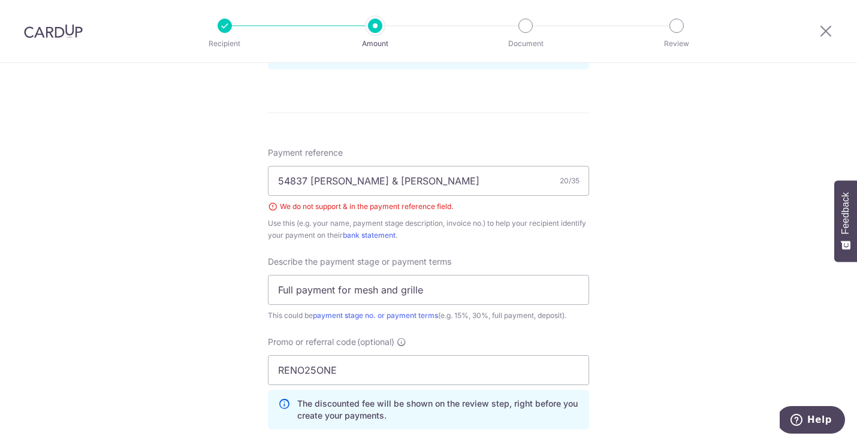
scroll to position [658, 0]
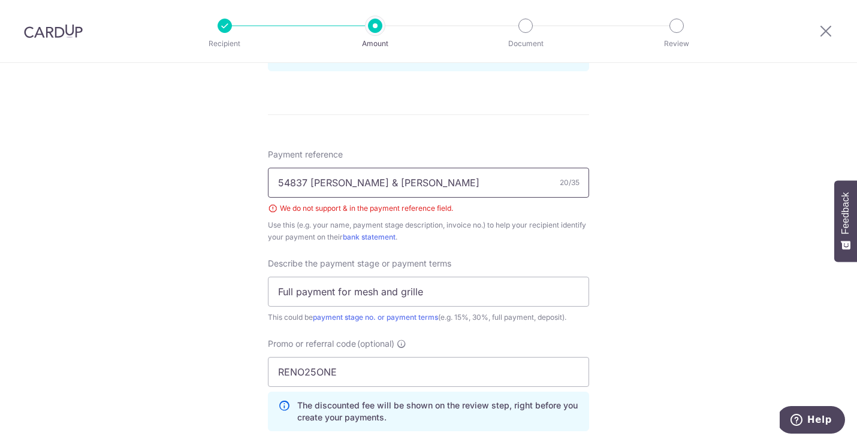
click at [352, 184] on input "54837 [PERSON_NAME] & [PERSON_NAME]" at bounding box center [428, 183] width 321 height 30
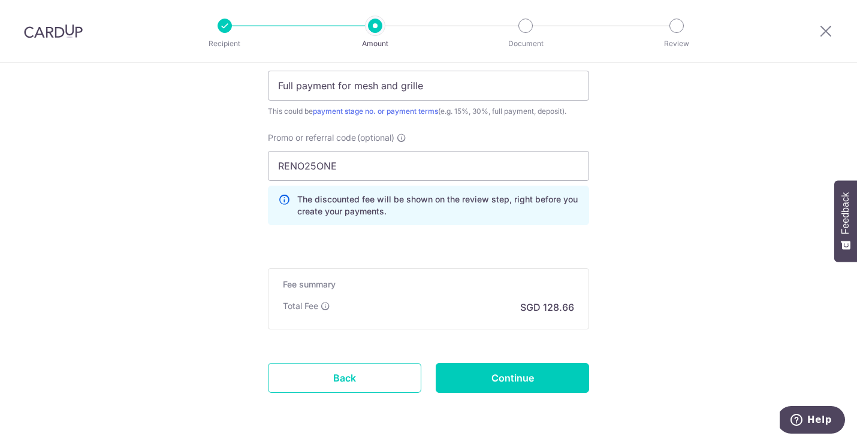
scroll to position [904, 0]
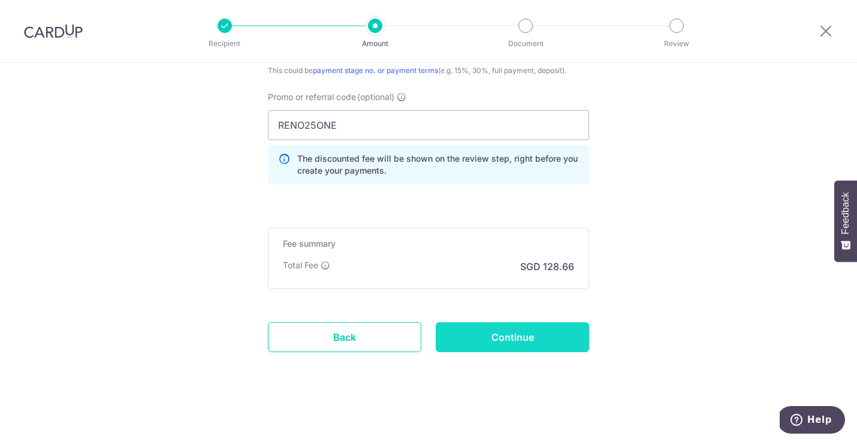
type input "54837 [PERSON_NAME]"
click at [455, 328] on input "Continue" at bounding box center [511, 337] width 153 height 30
type input "Create Schedule"
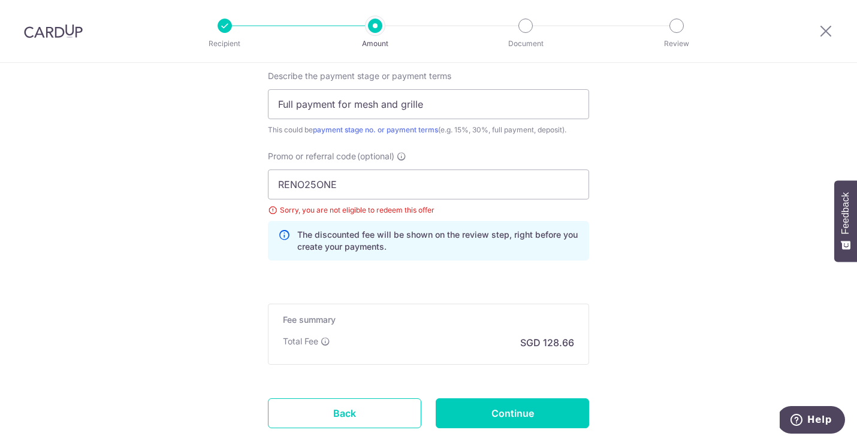
scroll to position [817, 0]
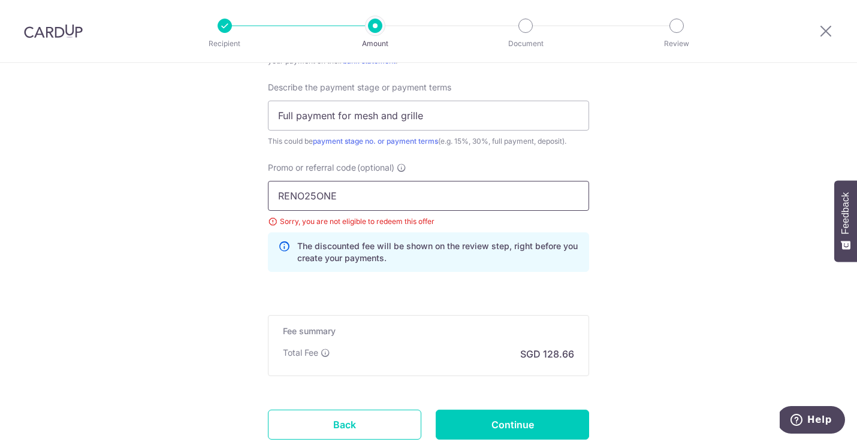
click at [338, 198] on input "RENO25ONE" at bounding box center [428, 196] width 321 height 30
paste input "SETHISFY"
click at [285, 196] on input "SETHISFY" at bounding box center [428, 196] width 321 height 30
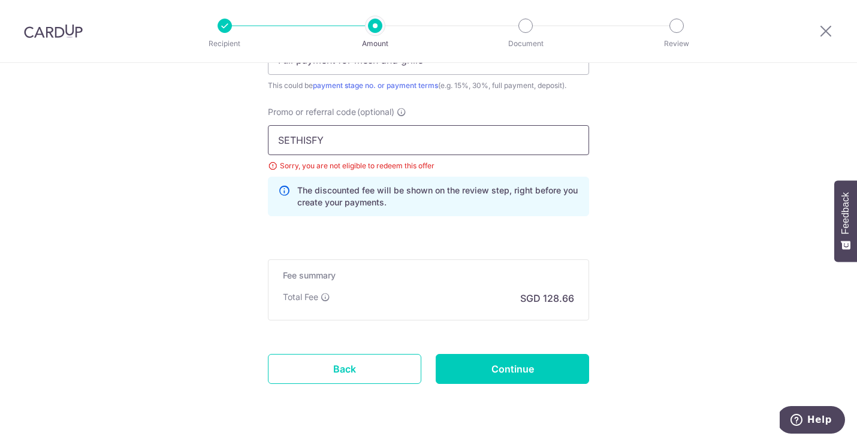
scroll to position [881, 0]
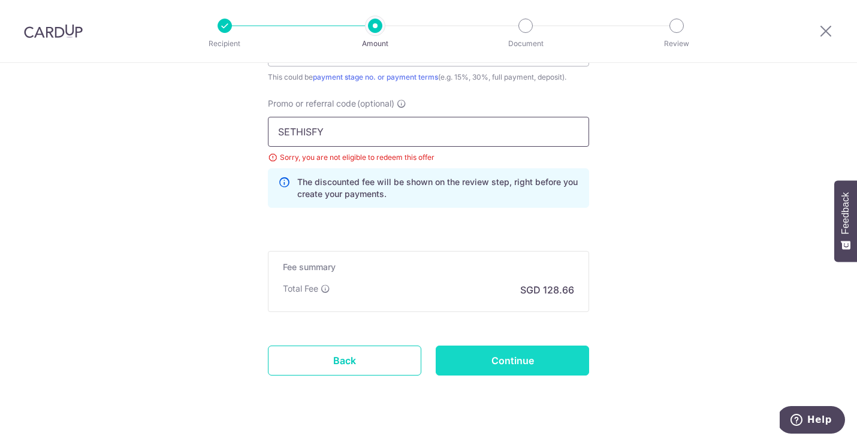
type input "SETHISFY"
click at [530, 356] on input "Continue" at bounding box center [511, 361] width 153 height 30
type input "Update Schedule"
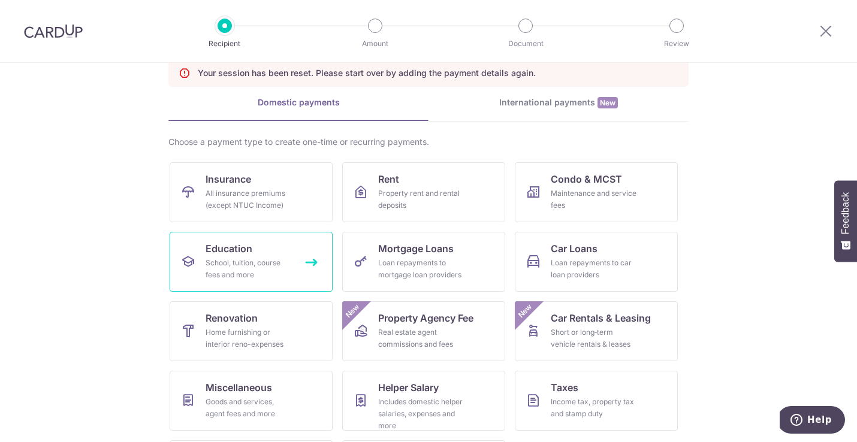
scroll to position [131, 0]
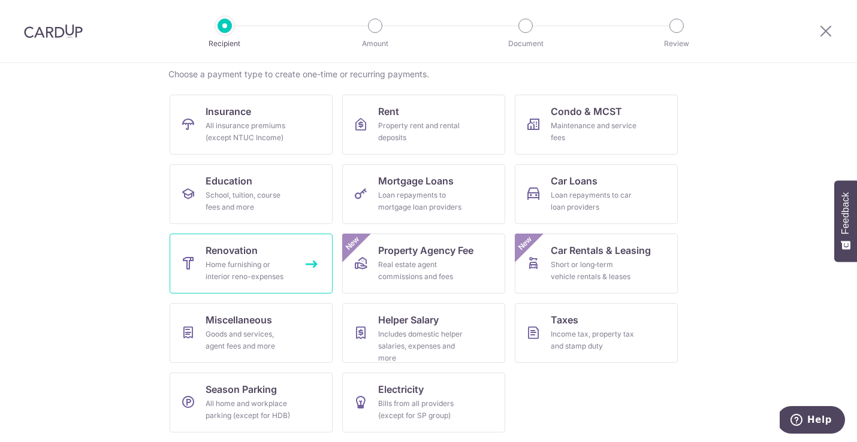
click at [235, 282] on div "Home furnishing or interior reno-expenses" at bounding box center [248, 271] width 86 height 24
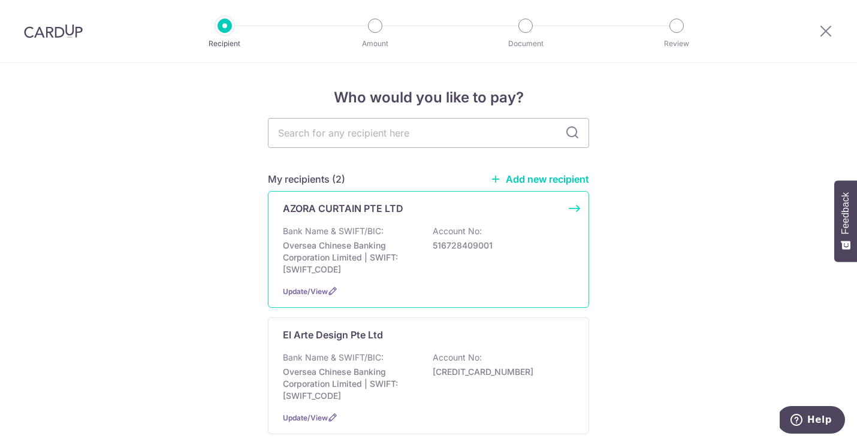
click at [468, 246] on p "516728409001" at bounding box center [499, 246] width 134 height 12
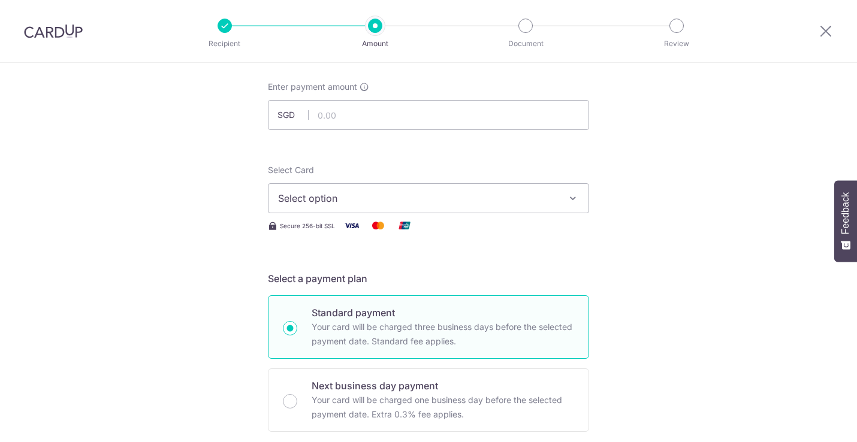
scroll to position [65, 0]
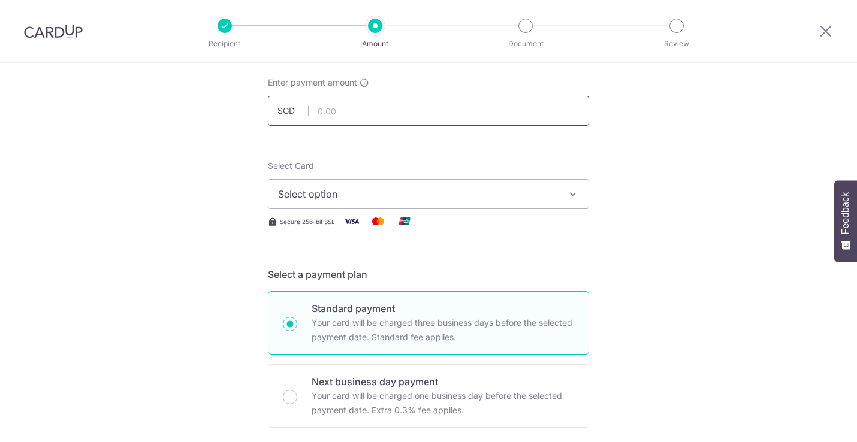
click at [431, 118] on input "text" at bounding box center [428, 111] width 321 height 30
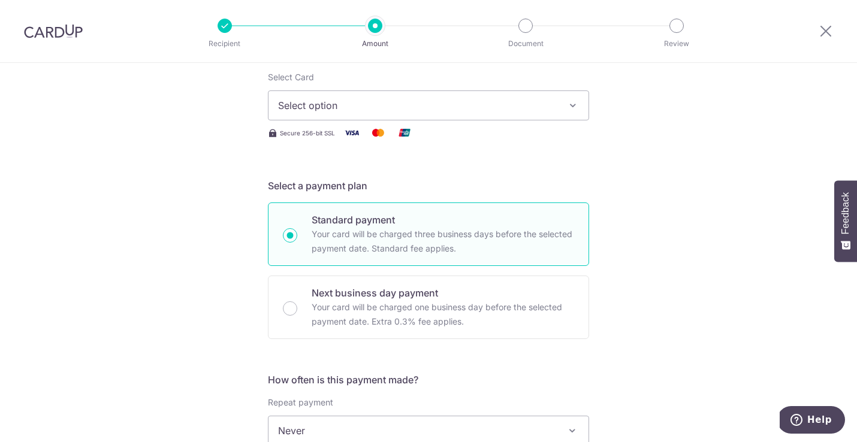
scroll to position [148, 0]
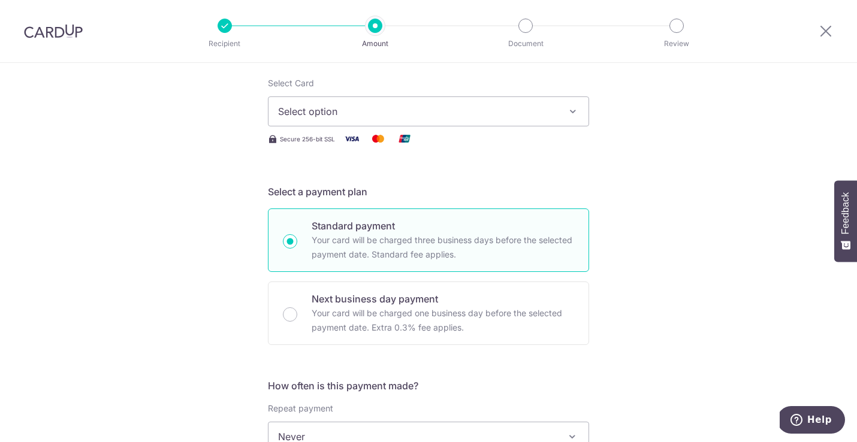
type input "4,948.60"
click at [383, 108] on span "Select option" at bounding box center [417, 111] width 279 height 14
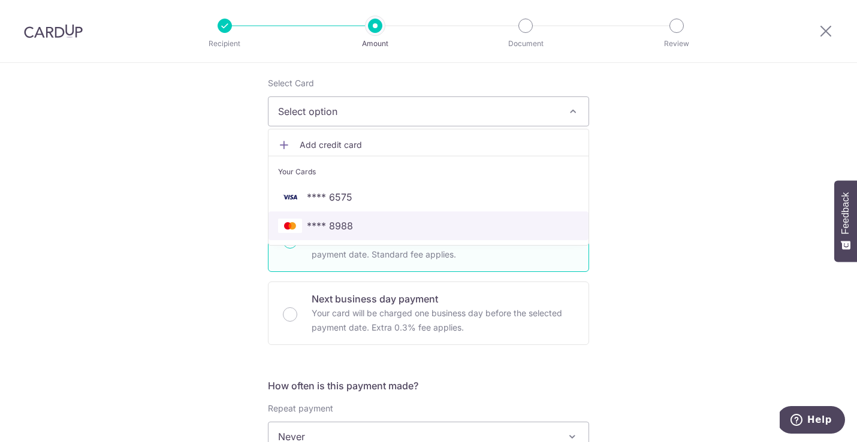
click at [352, 226] on span "**** 8988" at bounding box center [330, 226] width 46 height 14
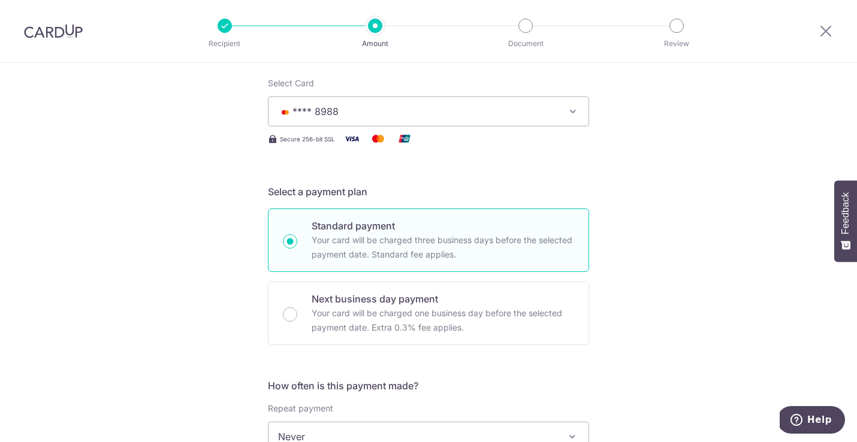
scroll to position [335, 0]
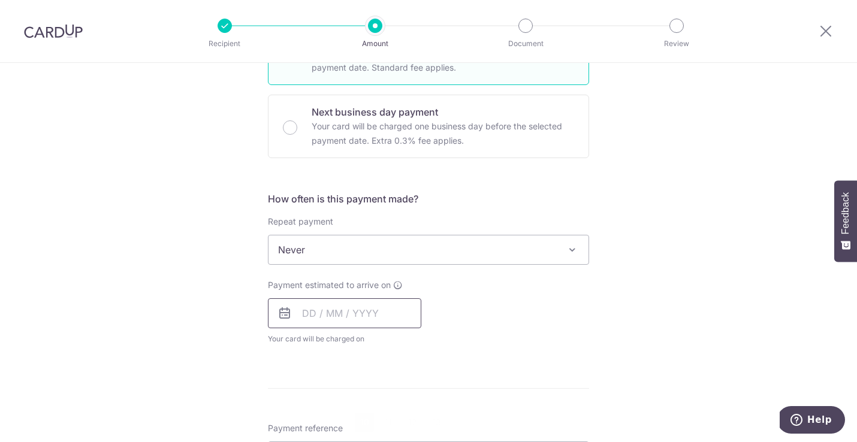
click at [319, 320] on input "text" at bounding box center [344, 313] width 153 height 30
click at [361, 419] on link "10" at bounding box center [364, 422] width 19 height 19
type input "[DATE]"
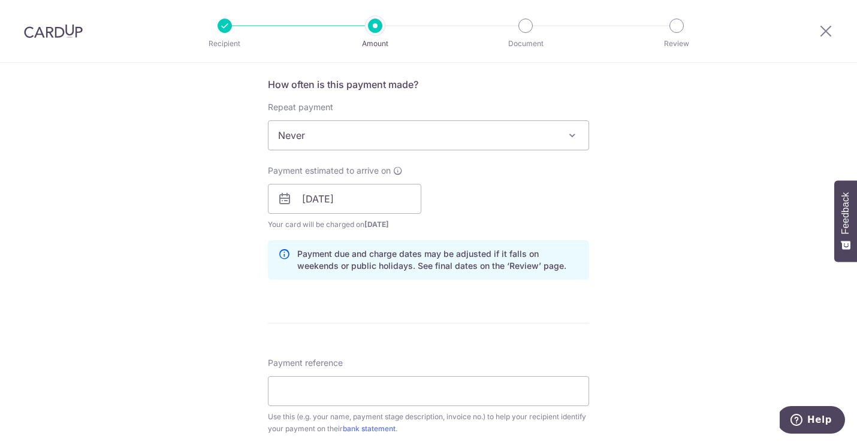
scroll to position [468, 0]
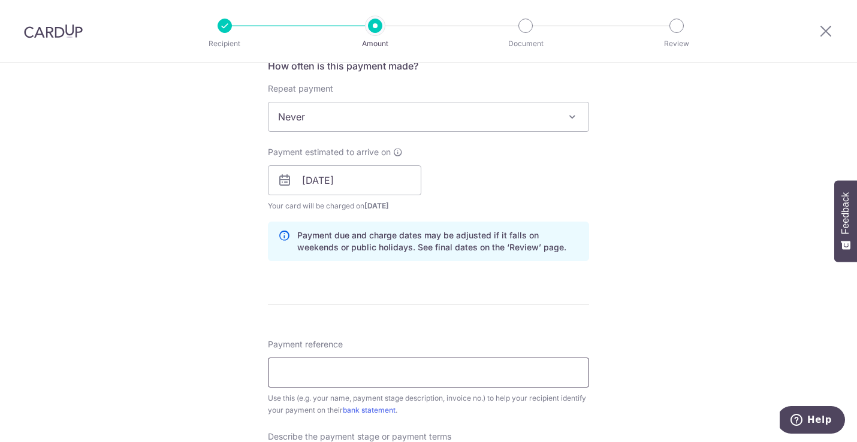
click at [358, 370] on input "Payment reference" at bounding box center [428, 373] width 321 height 30
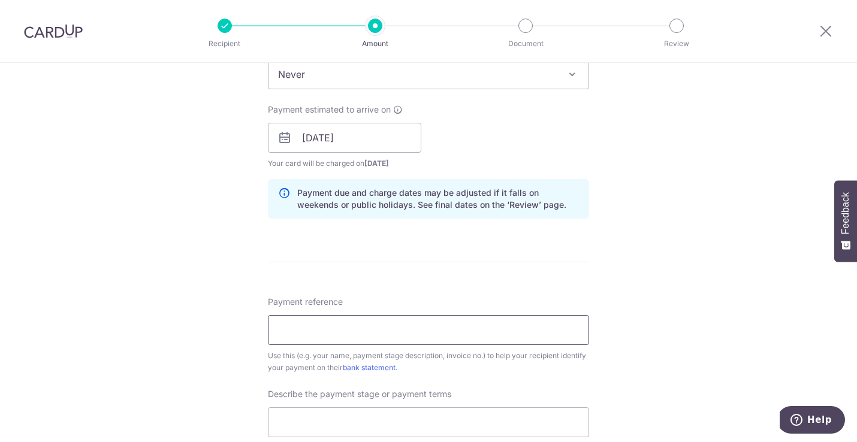
scroll to position [519, 0]
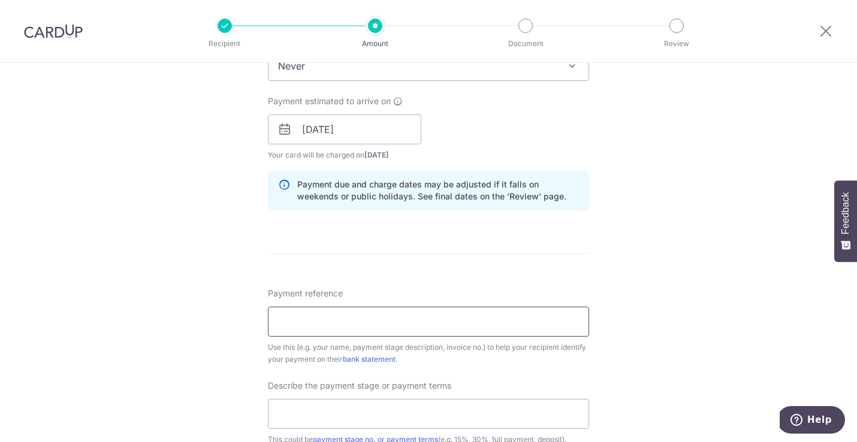
type input "54837 Shauna Cliff"
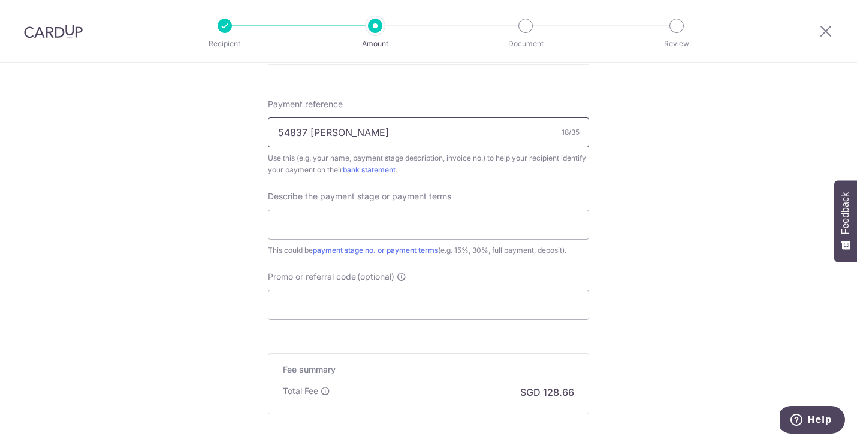
scroll to position [736, 0]
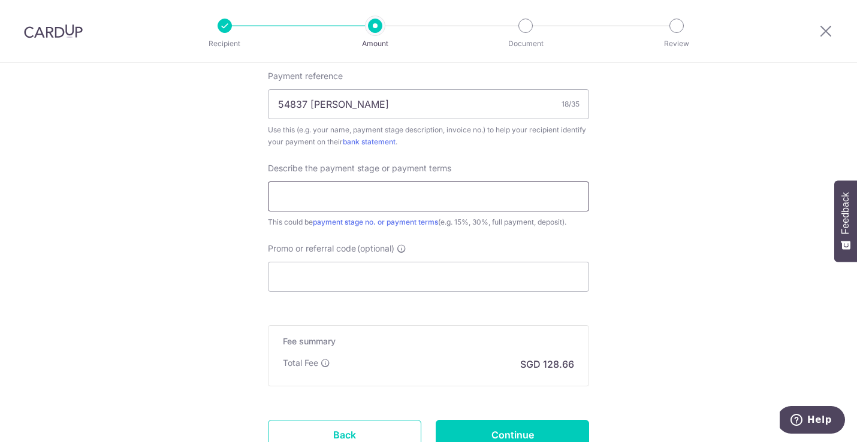
click at [329, 208] on input "text" at bounding box center [428, 196] width 321 height 30
type input "Full payment for mesh and grille"
click at [336, 271] on input "Promo or referral code (optional)" at bounding box center [428, 277] width 321 height 30
paste input "SETHISFY"
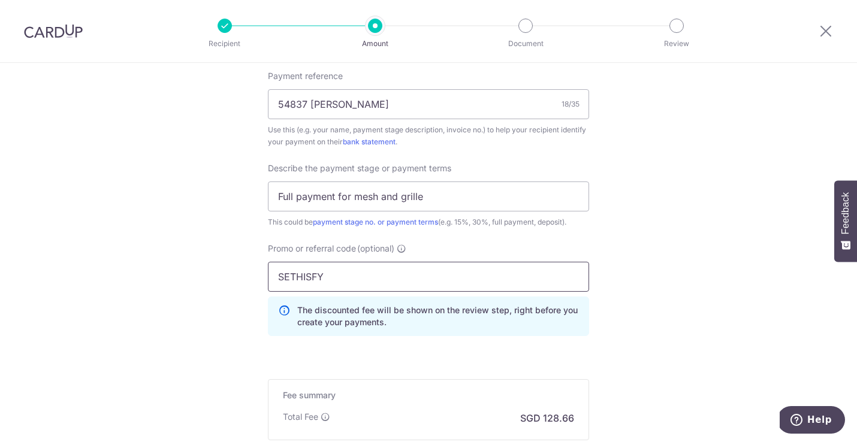
click at [281, 278] on input "SETHISFY" at bounding box center [428, 277] width 321 height 30
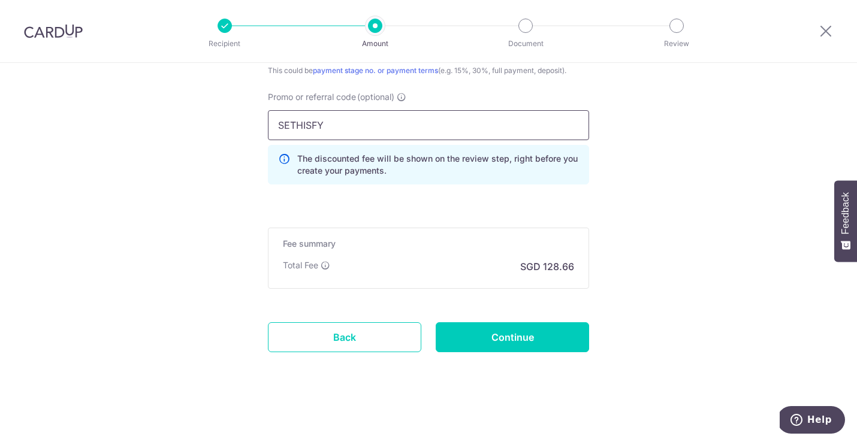
scroll to position [887, 0]
type input "SETHISFY"
click at [495, 335] on input "Continue" at bounding box center [511, 338] width 153 height 30
type input "Create Schedule"
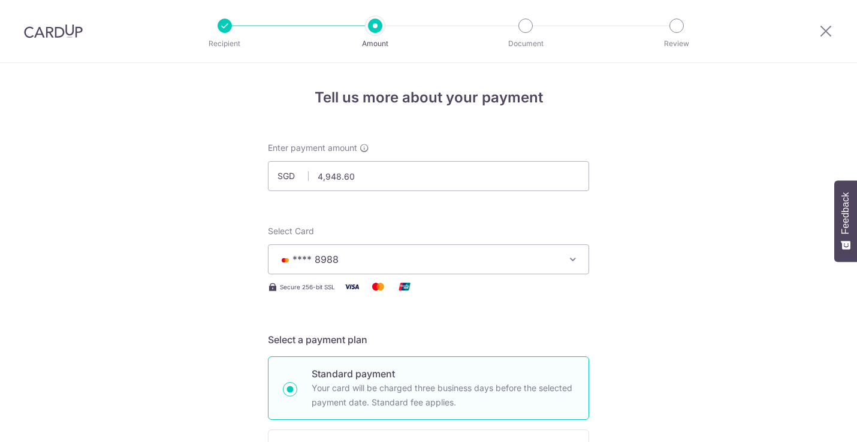
scroll to position [904, 0]
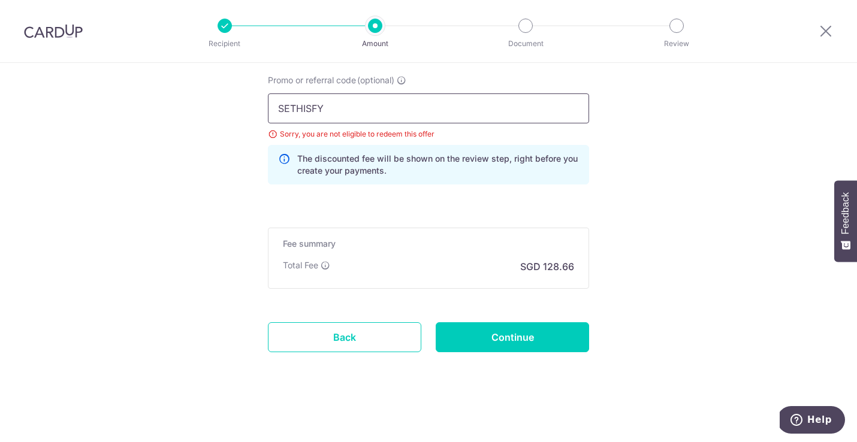
click at [348, 110] on input "SETHISFY" at bounding box center [428, 108] width 321 height 30
type input "OFF225"
click at [521, 323] on input "Continue" at bounding box center [511, 337] width 153 height 30
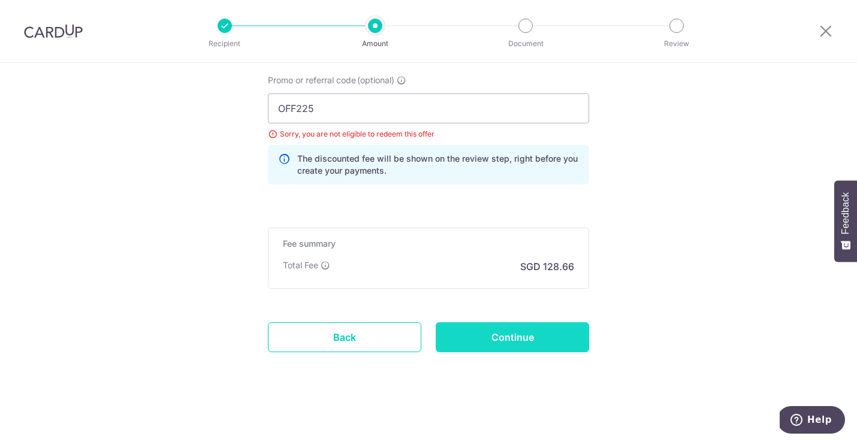
type input "Update Schedule"
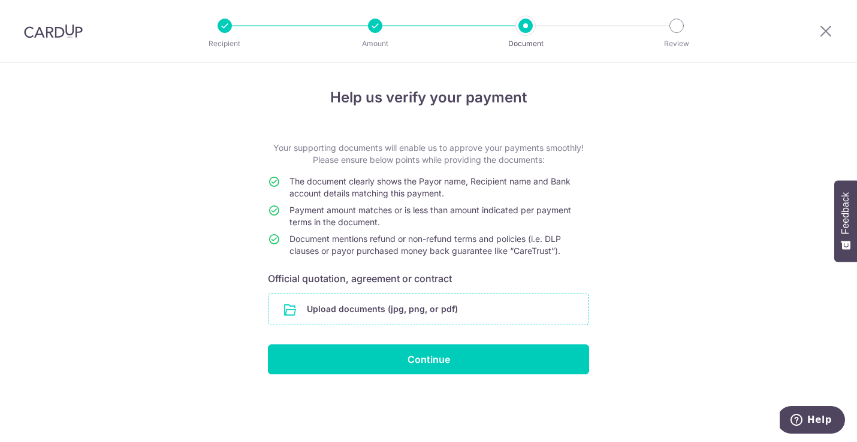
click at [437, 308] on input "file" at bounding box center [428, 309] width 320 height 31
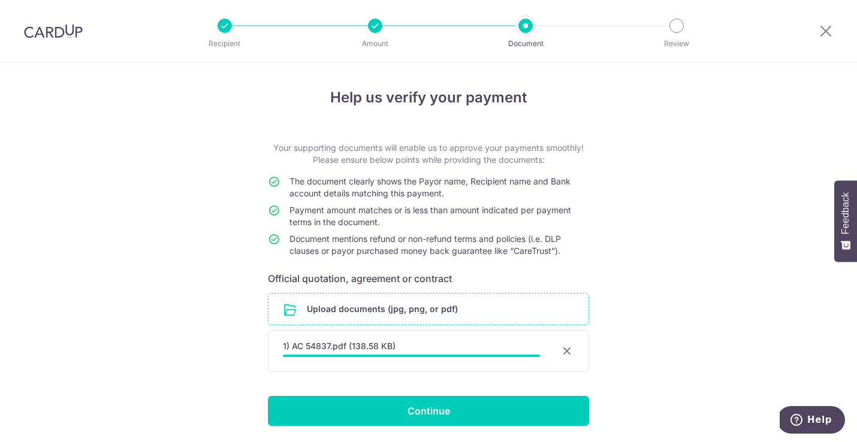
scroll to position [38, 0]
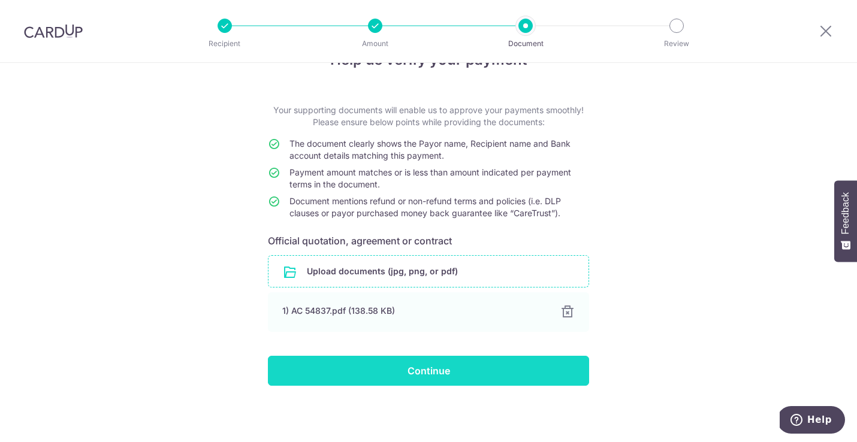
click at [470, 376] on input "Continue" at bounding box center [428, 371] width 321 height 30
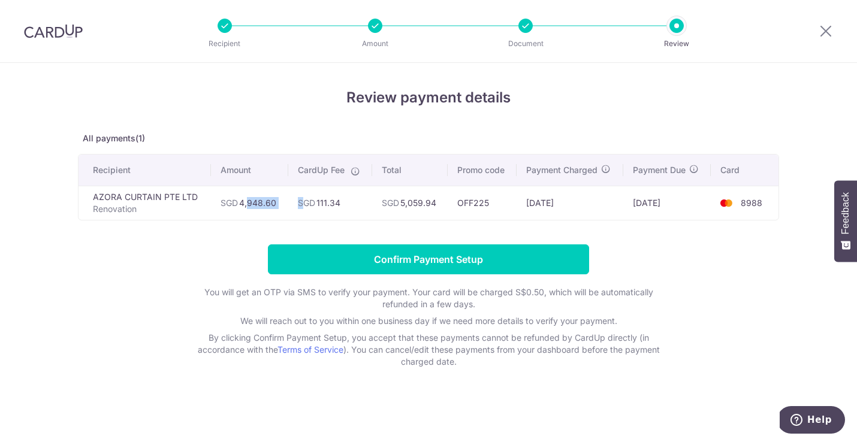
drag, startPoint x: 241, startPoint y: 204, endPoint x: 302, endPoint y: 204, distance: 61.7
click at [302, 204] on tr "AZORA CURTAIN PTE LTD Renovation SGD 4,948.60 SGD 111.34 SGD 5,059.94 OFF225 [D…" at bounding box center [428, 203] width 700 height 34
click at [274, 204] on td "SGD 4,948.60" at bounding box center [249, 203] width 77 height 34
drag, startPoint x: 242, startPoint y: 205, endPoint x: 307, endPoint y: 205, distance: 65.3
click at [307, 205] on tr "AZORA CURTAIN PTE LTD Renovation SGD 4,948.60 SGD 111.34 SGD 5,059.94 OFF225 [D…" at bounding box center [428, 203] width 700 height 34
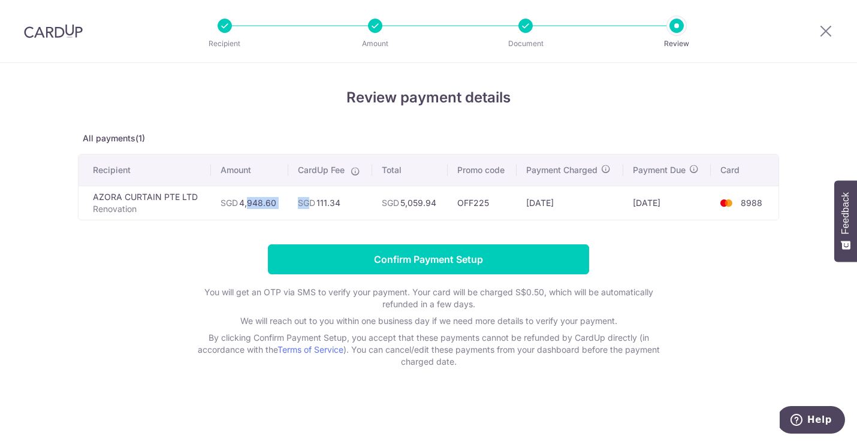
click at [307, 205] on span "SGD" at bounding box center [306, 203] width 17 height 10
drag, startPoint x: 239, startPoint y: 201, endPoint x: 298, endPoint y: 201, distance: 59.3
click at [298, 201] on tr "AZORA CURTAIN PTE LTD Renovation SGD 4,948.60 SGD 111.34 SGD 5,059.94 OFF225 [D…" at bounding box center [428, 203] width 700 height 34
copy tr "4,948.60"
